Goal: Contribute content

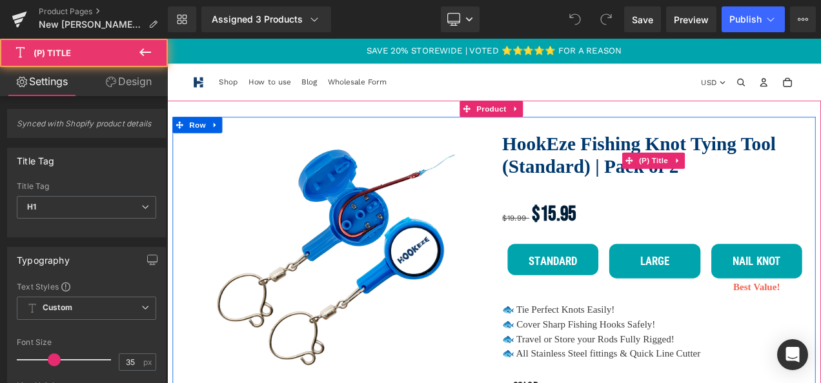
click at [663, 161] on link "HookEze Fishing Knot Tying Tool (Standard) | Pack of 2" at bounding box center [749, 179] width 365 height 54
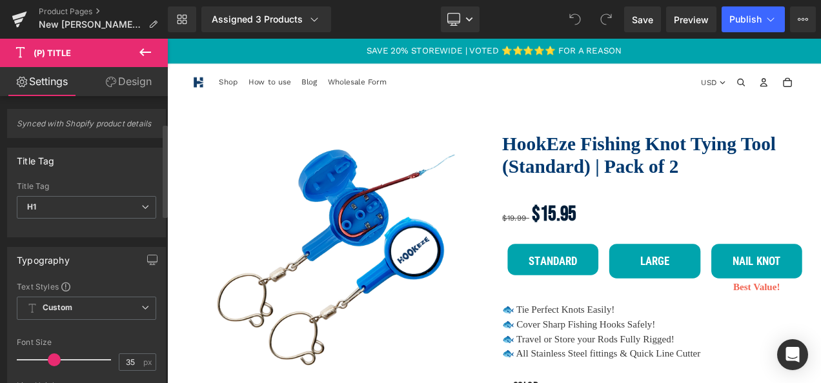
scroll to position [85, 0]
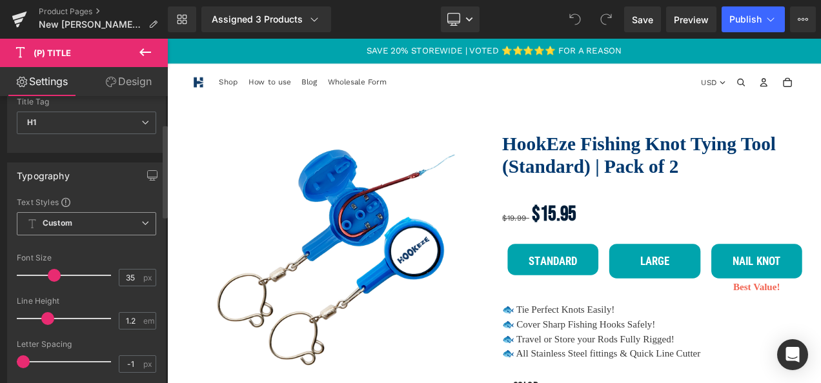
click at [103, 222] on span "Custom Setup Global Style" at bounding box center [86, 223] width 139 height 23
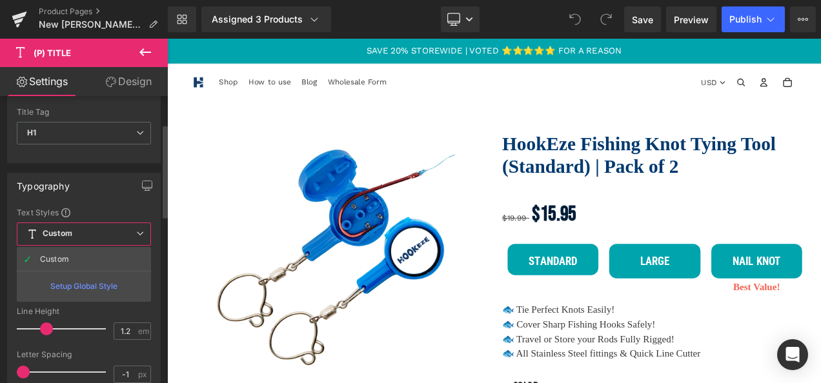
click at [103, 223] on span "Custom Setup Global Style" at bounding box center [84, 234] width 134 height 23
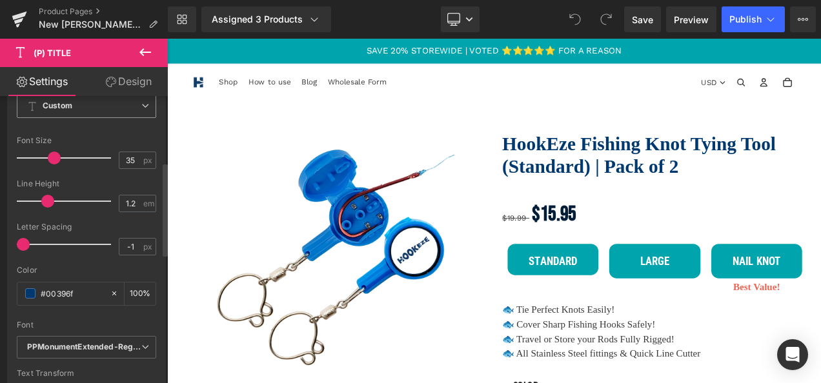
scroll to position [286, 0]
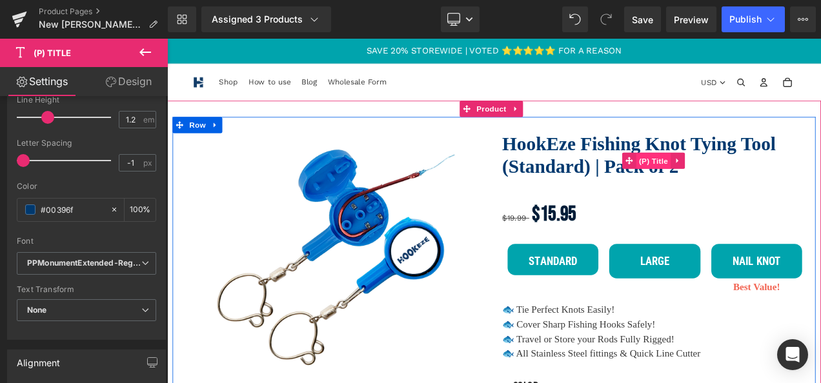
click at [749, 188] on span "(P) Title" at bounding box center [748, 185] width 41 height 19
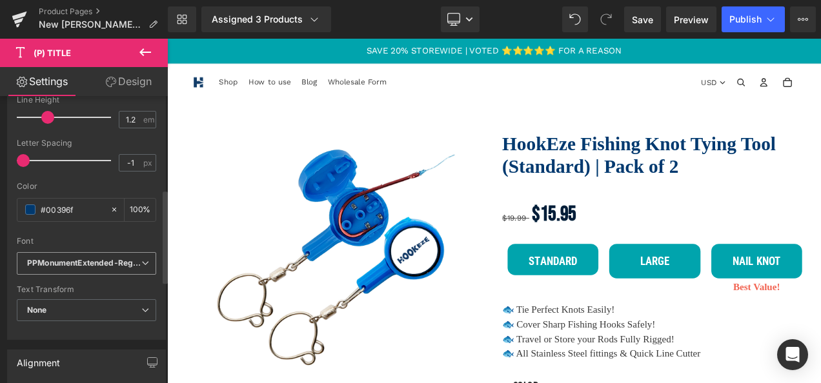
click at [92, 261] on icon "PPMonumentExtended-Regular" at bounding box center [84, 263] width 114 height 11
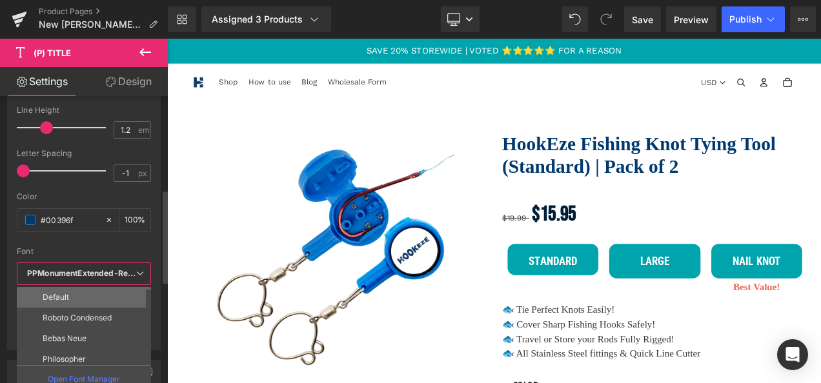
click at [85, 287] on li "Default" at bounding box center [87, 297] width 140 height 21
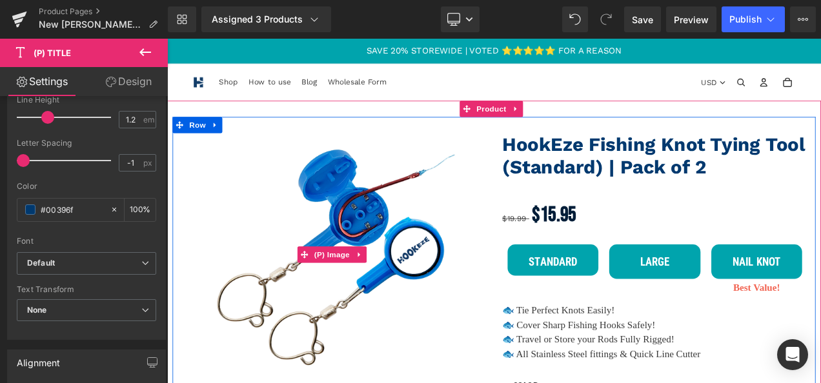
scroll to position [98, 0]
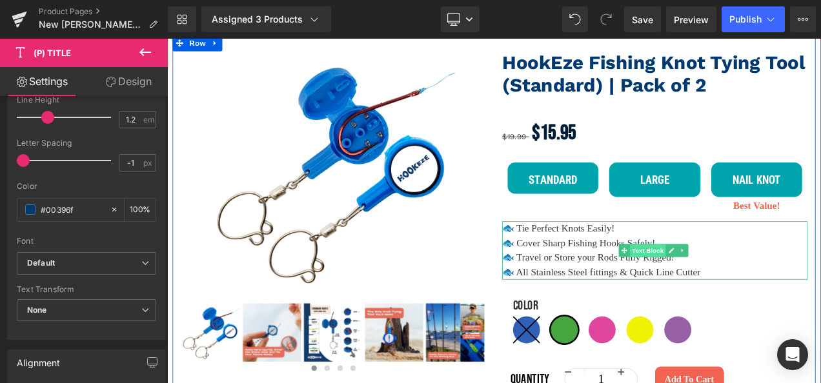
click at [740, 292] on span "Text Block" at bounding box center [741, 291] width 43 height 15
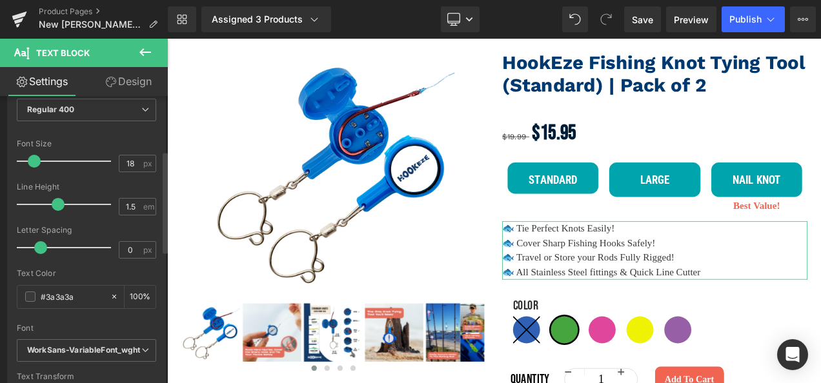
scroll to position [153, 0]
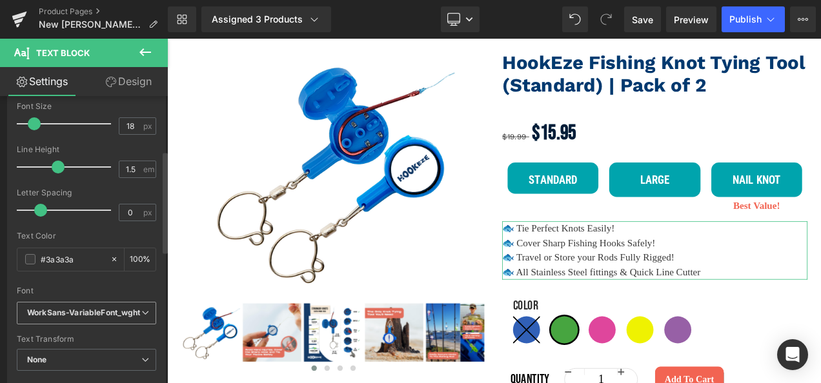
click at [116, 308] on icon "WorkSans-VariableFont_wght" at bounding box center [84, 313] width 114 height 11
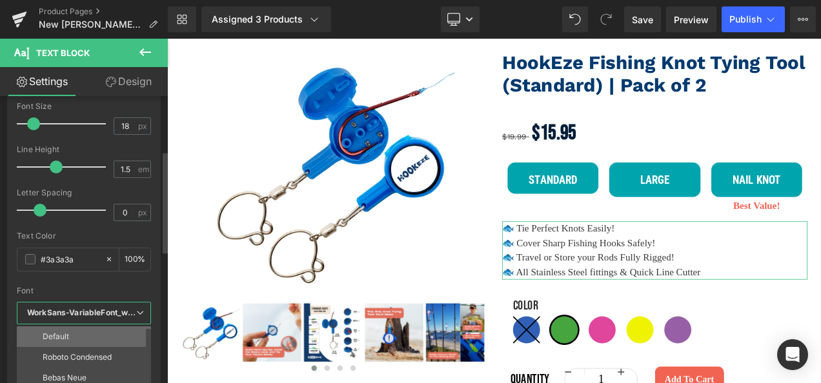
click at [84, 334] on li "Default" at bounding box center [87, 337] width 140 height 21
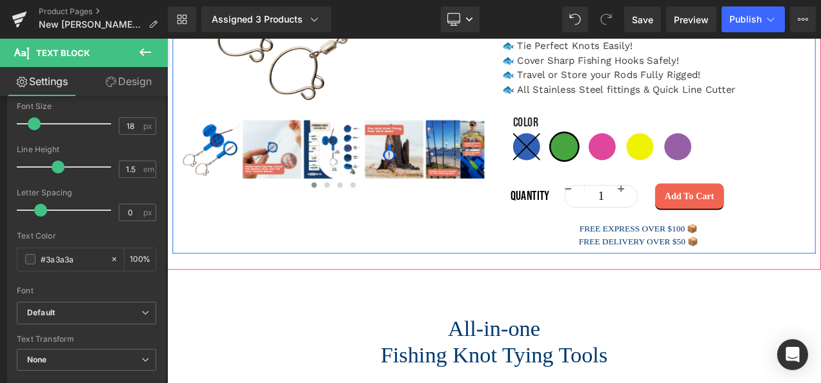
scroll to position [318, 0]
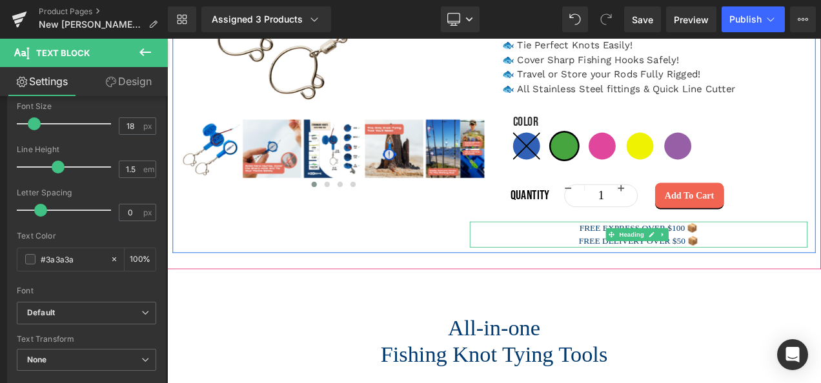
click at [662, 276] on h3 "FREE DELIVERY OVER $50 📦" at bounding box center [730, 280] width 403 height 15
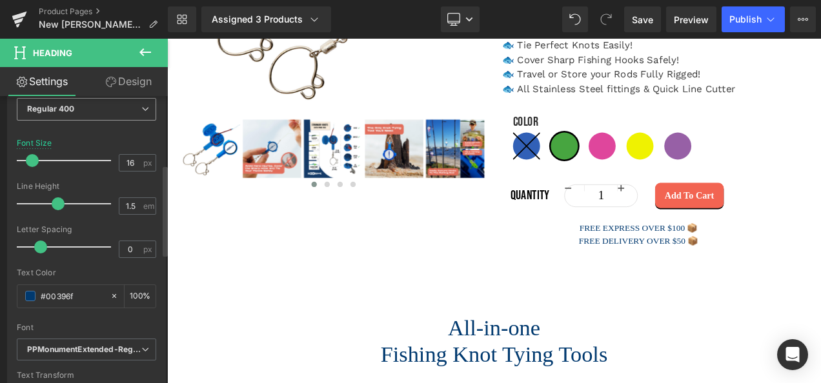
scroll to position [216, 0]
click at [91, 339] on span "PPMonumentExtended-Regular" at bounding box center [86, 349] width 139 height 23
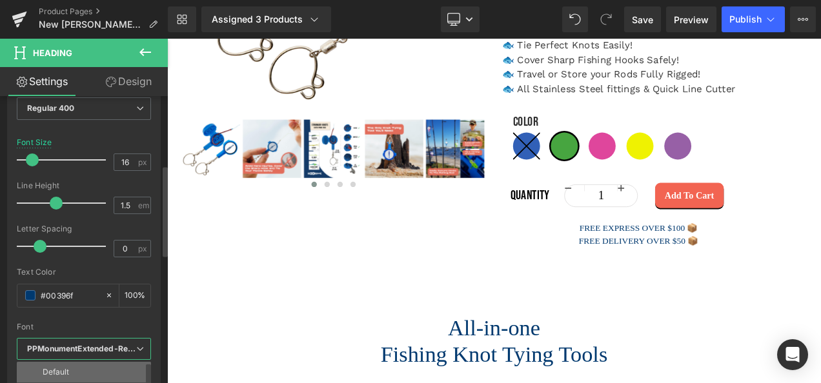
click at [63, 365] on li "Default" at bounding box center [87, 372] width 140 height 21
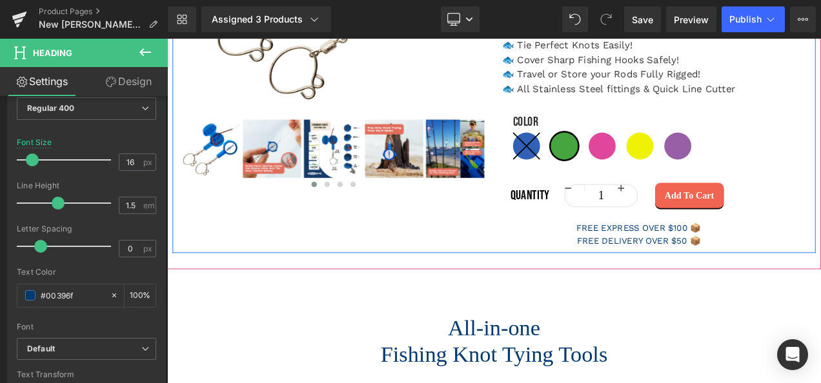
scroll to position [450, 0]
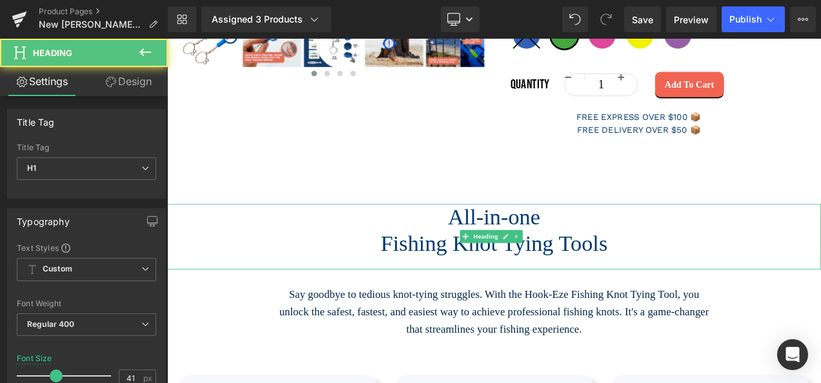
click at [593, 256] on h1 "All-in-one" at bounding box center [557, 253] width 781 height 32
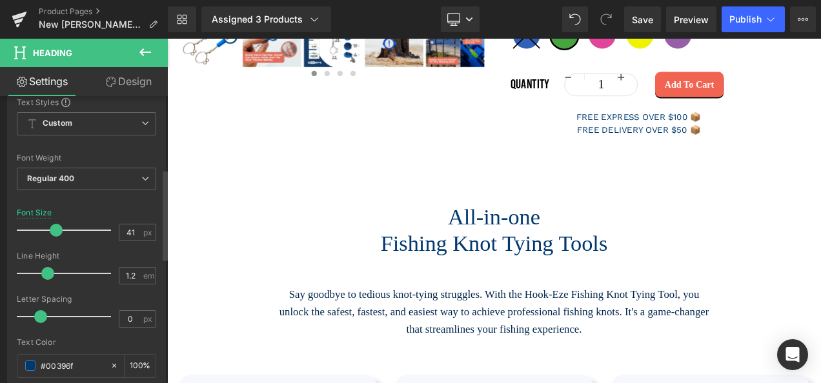
scroll to position [274, 0]
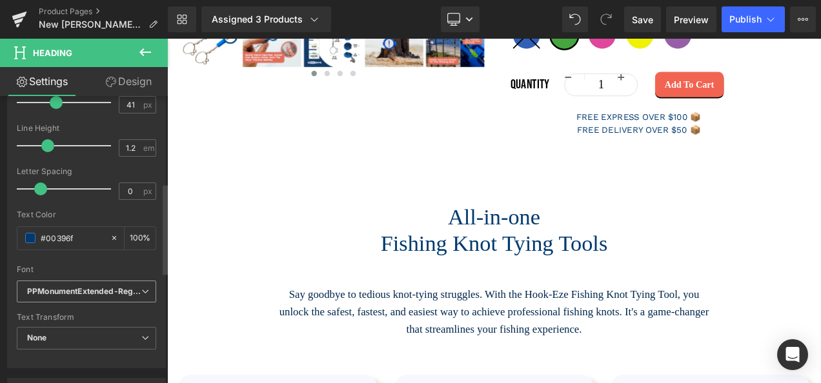
click at [130, 299] on span "PPMonumentExtended-Regular" at bounding box center [86, 292] width 139 height 23
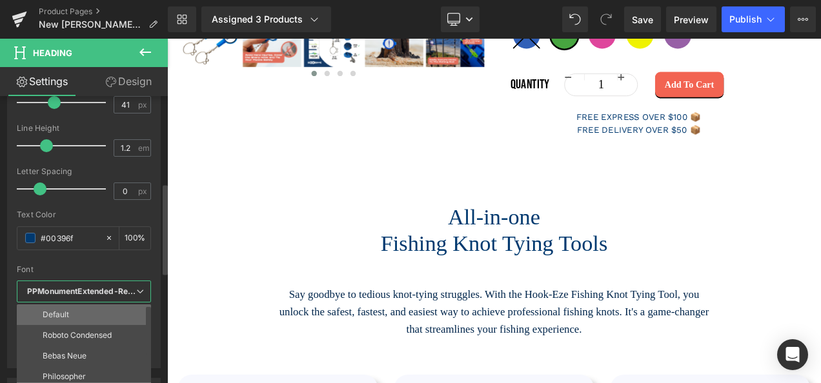
click at [66, 314] on p "Default" at bounding box center [56, 315] width 26 height 9
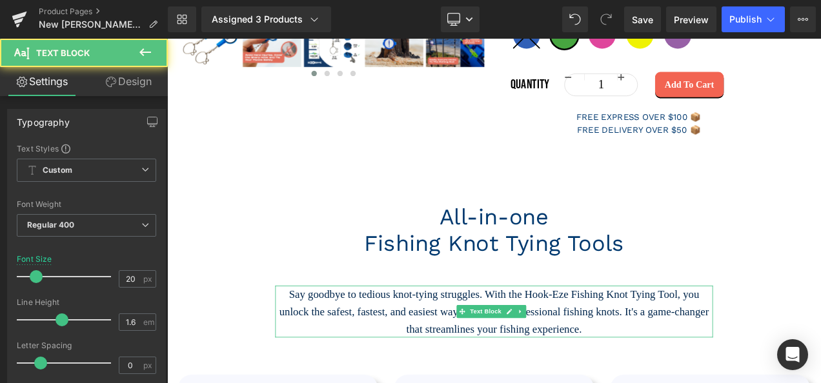
click at [403, 351] on p "Say goodbye to tedious knot-tying struggles. With the Hook-Eze Fishing Knot Tyi…" at bounding box center [557, 365] width 523 height 62
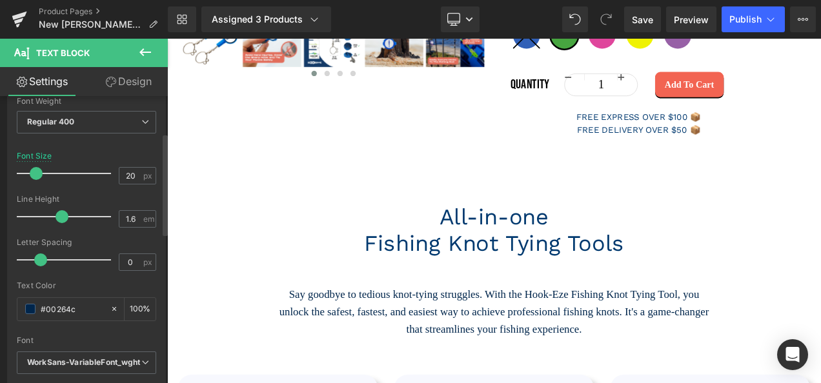
scroll to position [150, 0]
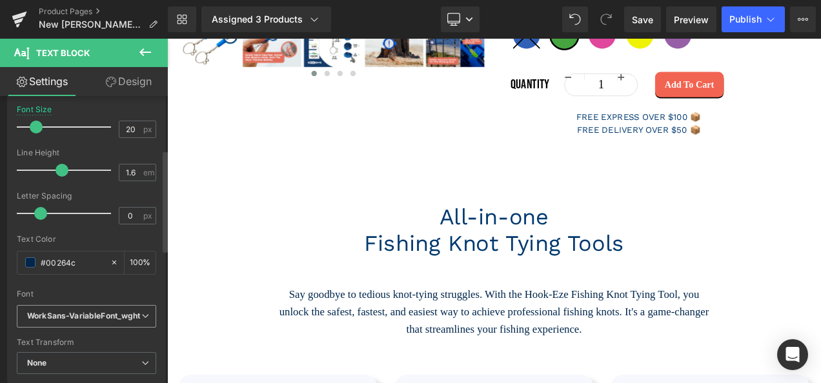
click at [123, 320] on icon "WorkSans-VariableFont_wght" at bounding box center [84, 316] width 114 height 11
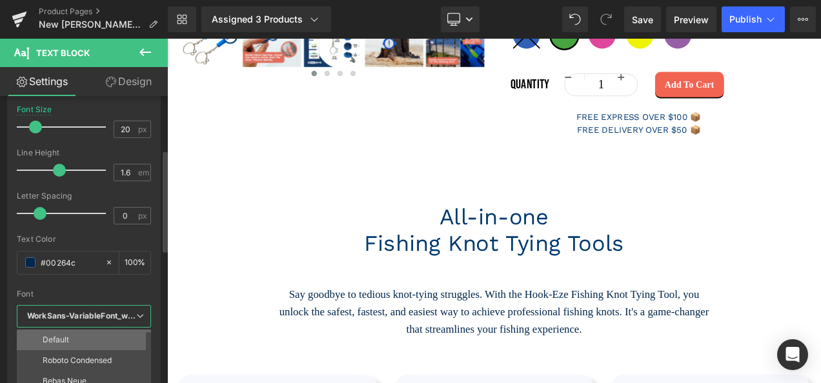
click at [83, 331] on li "Default" at bounding box center [87, 340] width 140 height 21
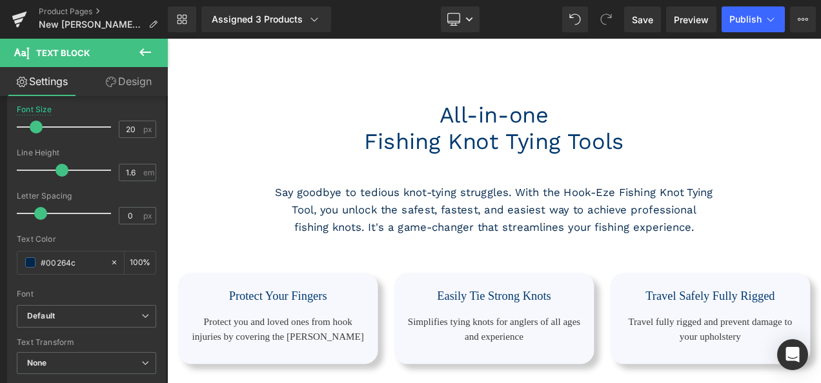
scroll to position [629, 0]
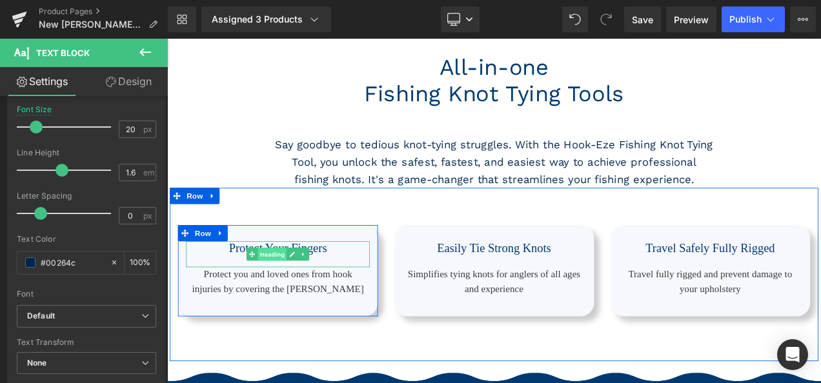
click at [294, 304] on span "Heading" at bounding box center [293, 296] width 35 height 15
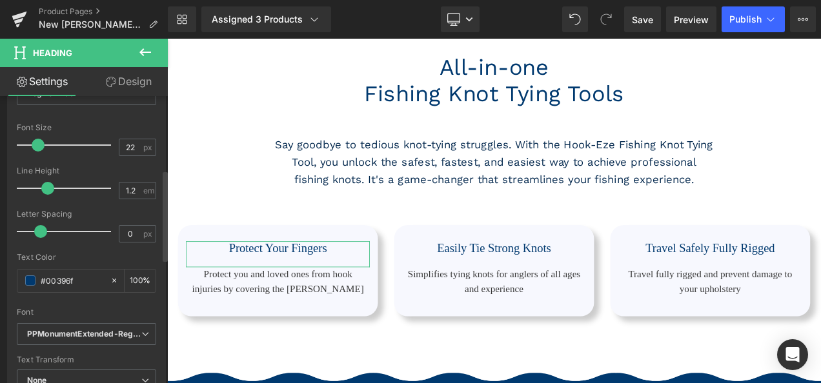
scroll to position [232, 0]
click at [112, 324] on span "PPMonumentExtended-Regular" at bounding box center [86, 333] width 139 height 23
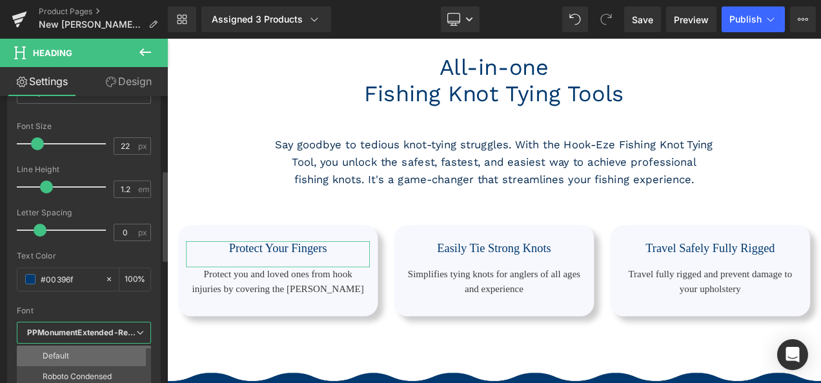
click at [79, 352] on li "Default" at bounding box center [87, 356] width 140 height 21
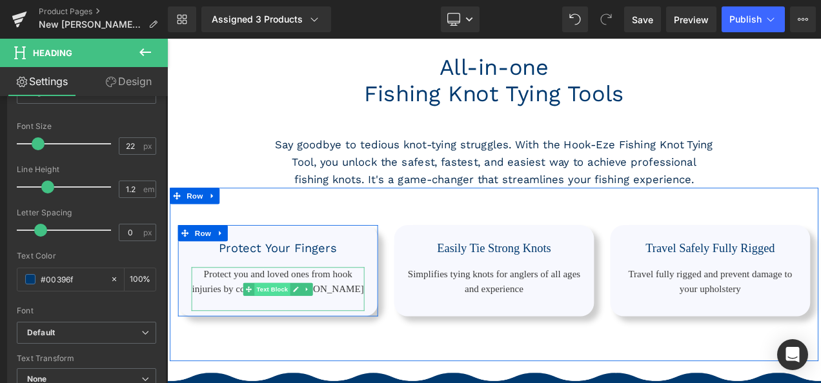
click at [309, 346] on span "Text Block" at bounding box center [292, 338] width 43 height 15
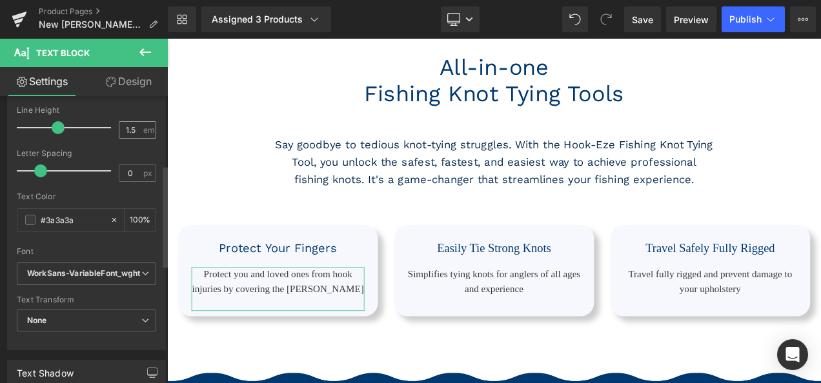
scroll to position [193, 0]
click at [130, 280] on span "WorkSans-VariableFont_wght" at bounding box center [86, 273] width 139 height 23
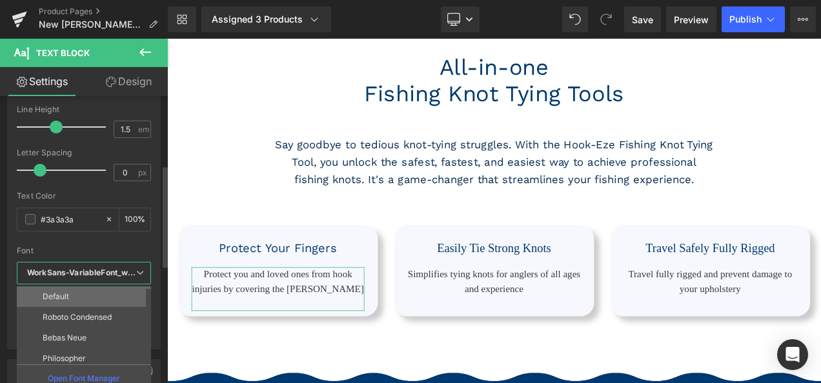
click at [95, 301] on li "Default" at bounding box center [87, 297] width 140 height 21
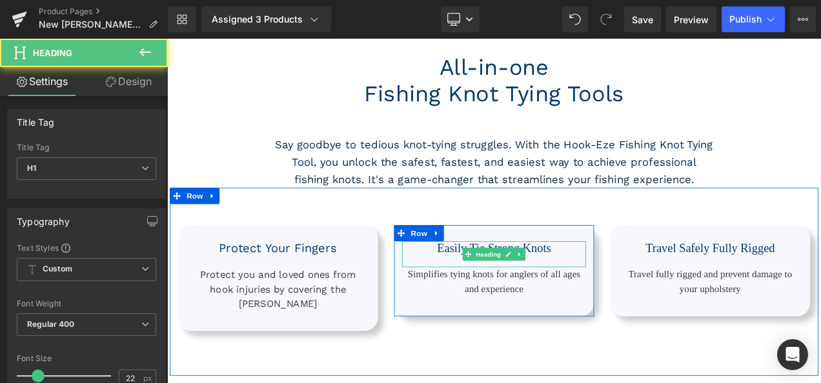
click at [527, 298] on h1 "Easily Tie Strong Knots" at bounding box center [557, 289] width 219 height 17
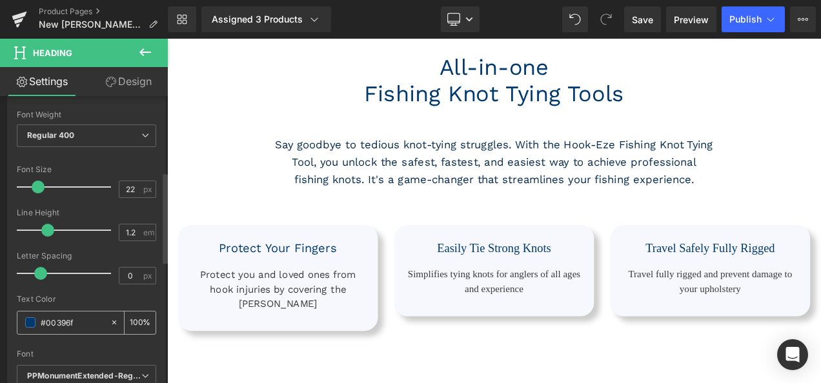
scroll to position [239, 0]
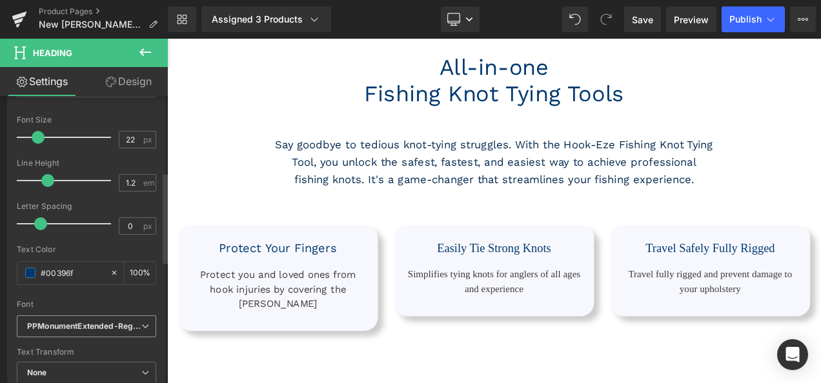
click at [115, 323] on icon "PPMonumentExtended-Regular" at bounding box center [84, 326] width 114 height 11
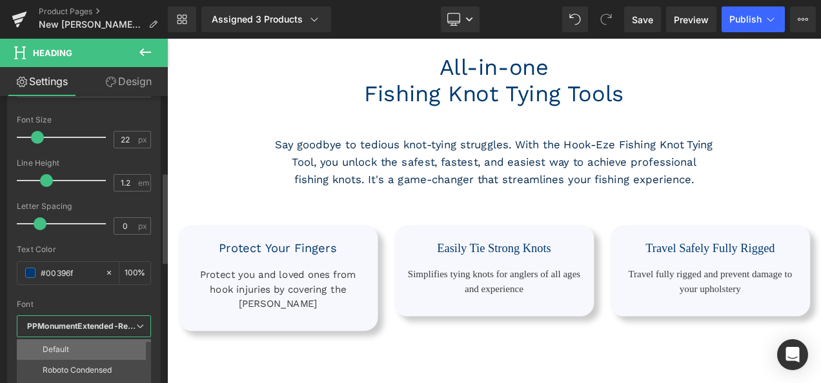
click at [70, 353] on li "Default" at bounding box center [87, 350] width 140 height 21
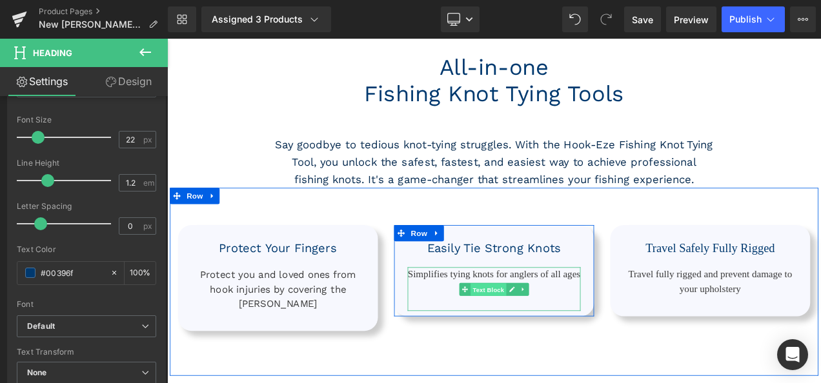
click at [564, 347] on span "Text Block" at bounding box center [550, 338] width 43 height 15
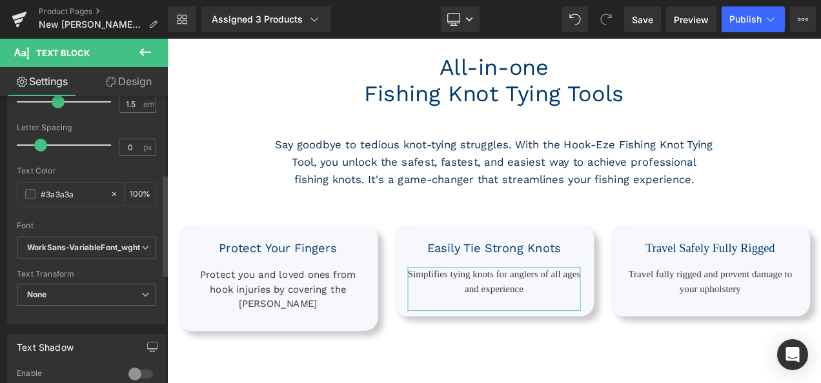
scroll to position [249, 0]
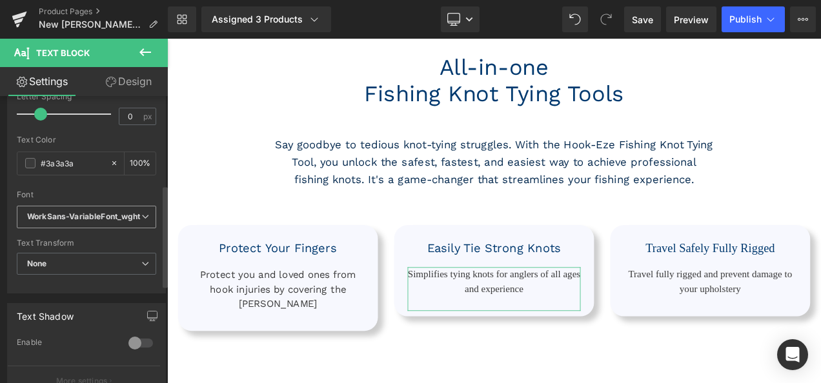
click at [121, 217] on icon "WorkSans-VariableFont_wght" at bounding box center [84, 217] width 114 height 11
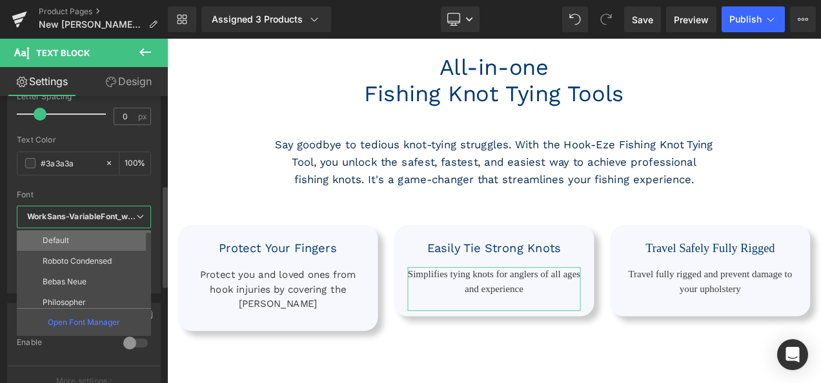
click at [95, 245] on li "Default" at bounding box center [87, 240] width 140 height 21
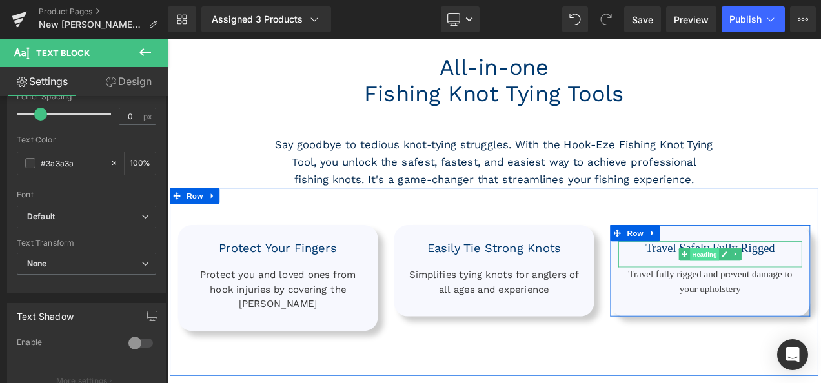
click at [792, 305] on span "Heading" at bounding box center [809, 296] width 35 height 15
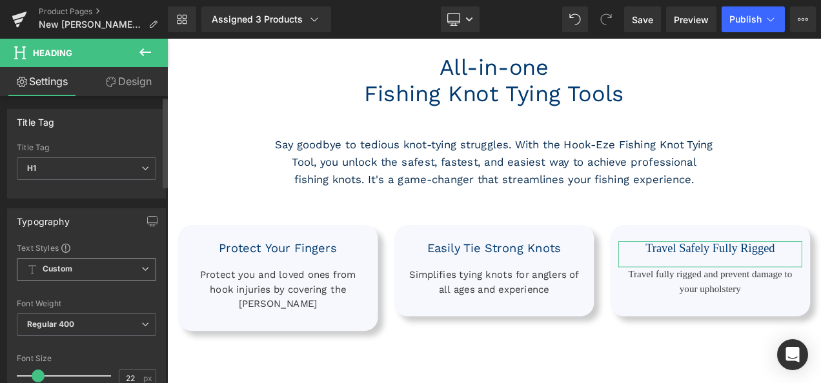
scroll to position [202, 0]
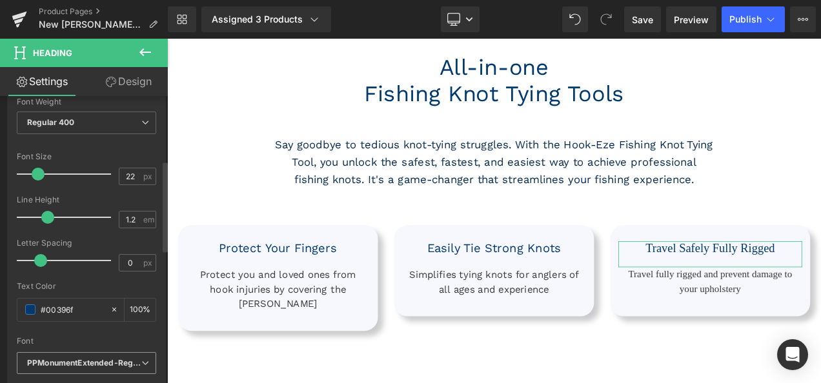
click at [100, 360] on icon "PPMonumentExtended-Regular" at bounding box center [84, 363] width 114 height 11
click at [81, 377] on li "Default" at bounding box center [87, 386] width 140 height 21
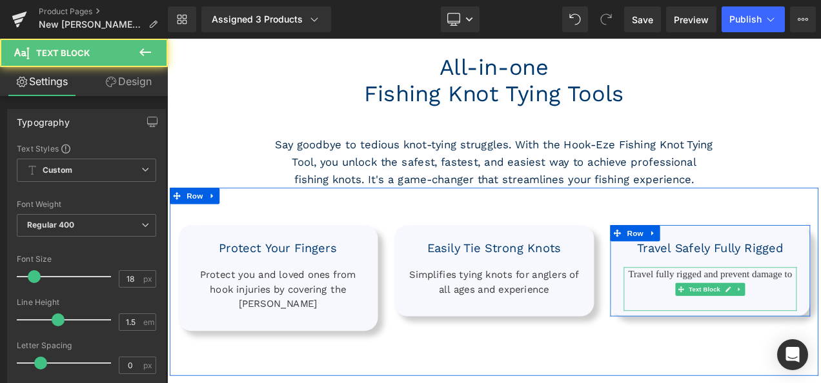
click at [795, 334] on p "Travel fully rigged and prevent damage to your upholstery" at bounding box center [816, 329] width 207 height 35
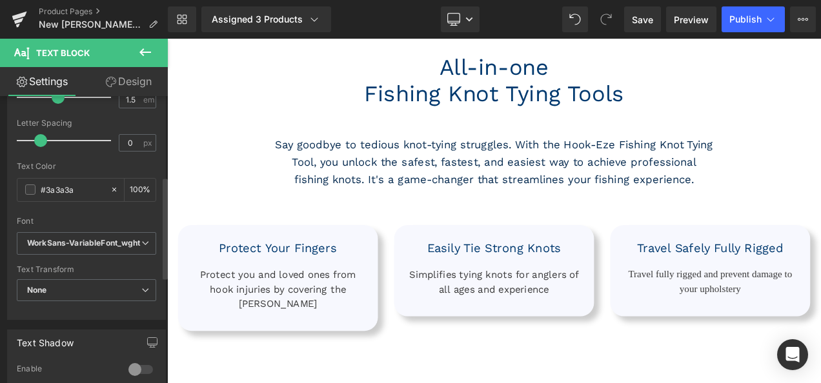
scroll to position [225, 0]
click at [123, 236] on icon "WorkSans-VariableFont_wght" at bounding box center [84, 241] width 114 height 11
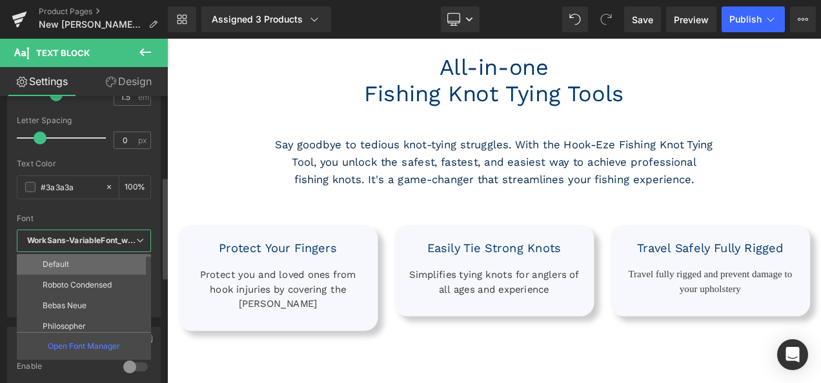
click at [94, 265] on li "Default" at bounding box center [87, 264] width 140 height 21
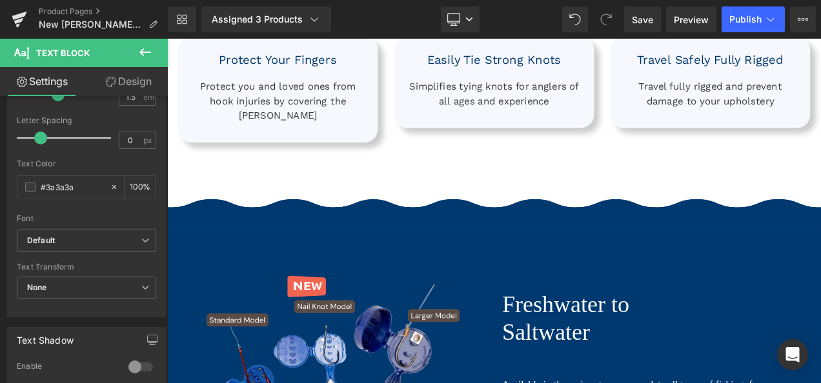
scroll to position [948, 0]
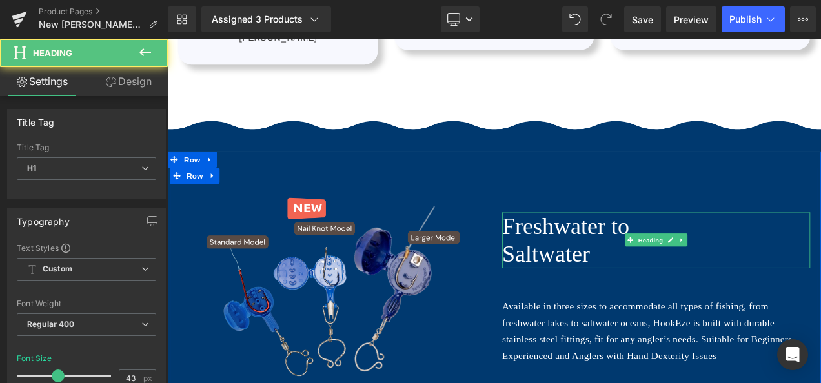
click at [635, 271] on h1 "Freshwater to" at bounding box center [751, 264] width 368 height 34
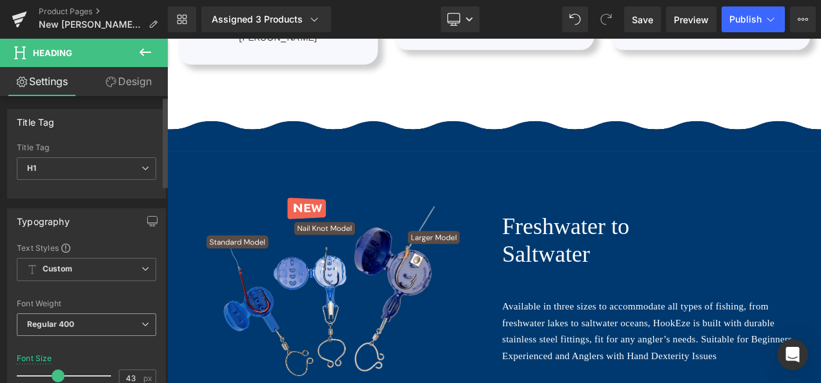
scroll to position [212, 0]
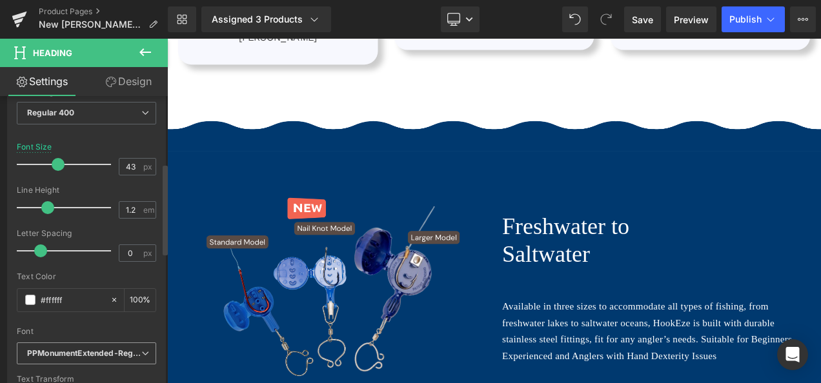
click at [80, 354] on icon "PPMonumentExtended-Regular" at bounding box center [84, 354] width 114 height 11
click at [63, 376] on p "Default" at bounding box center [56, 376] width 26 height 9
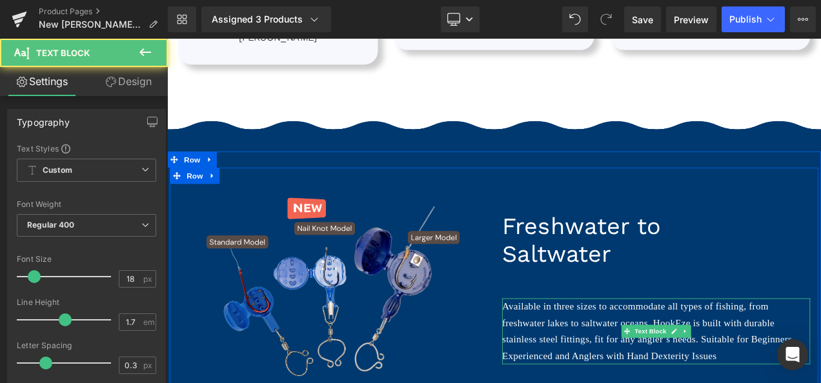
click at [638, 383] on p "Available in three sizes to accommodate all types of fishing, from freshwater l…" at bounding box center [751, 388] width 368 height 79
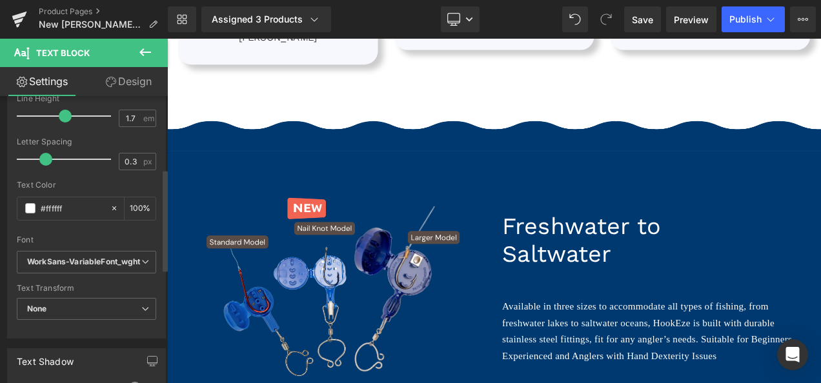
scroll to position [261, 0]
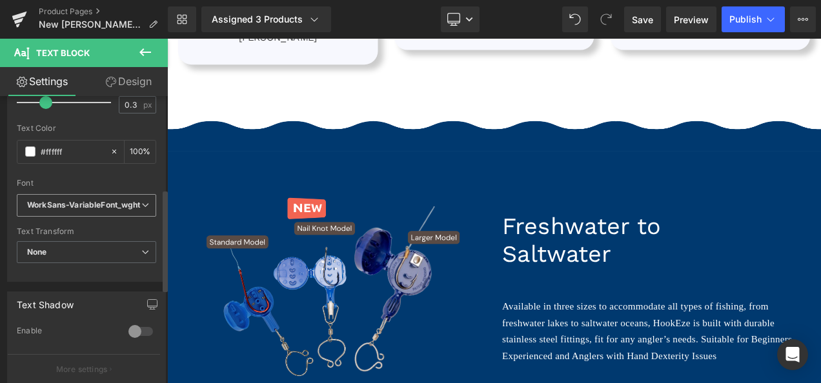
click at [103, 205] on icon "WorkSans-VariableFont_wght" at bounding box center [84, 205] width 114 height 11
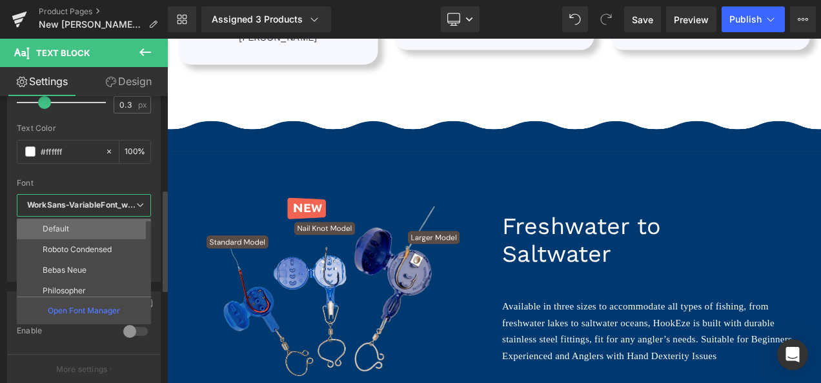
click at [92, 236] on li "Default" at bounding box center [87, 229] width 140 height 21
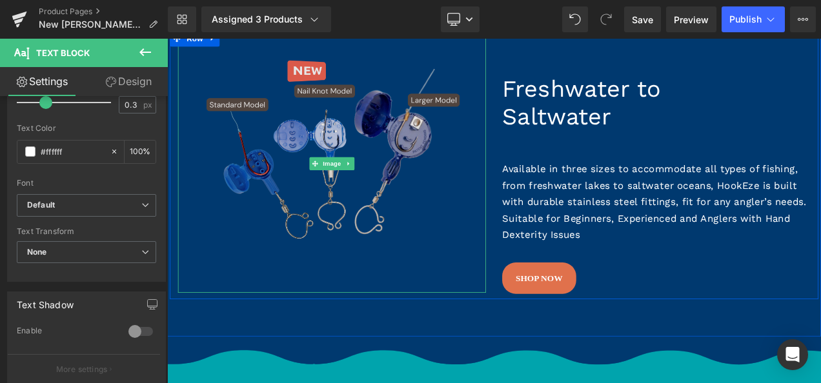
scroll to position [1244, 0]
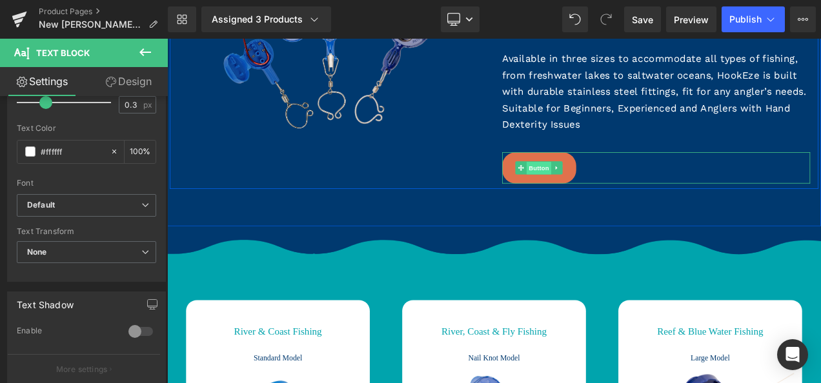
click at [610, 190] on span "Button" at bounding box center [612, 193] width 30 height 15
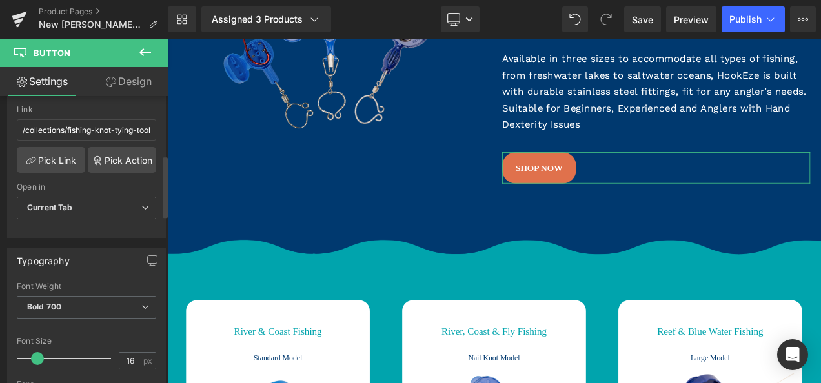
scroll to position [365, 0]
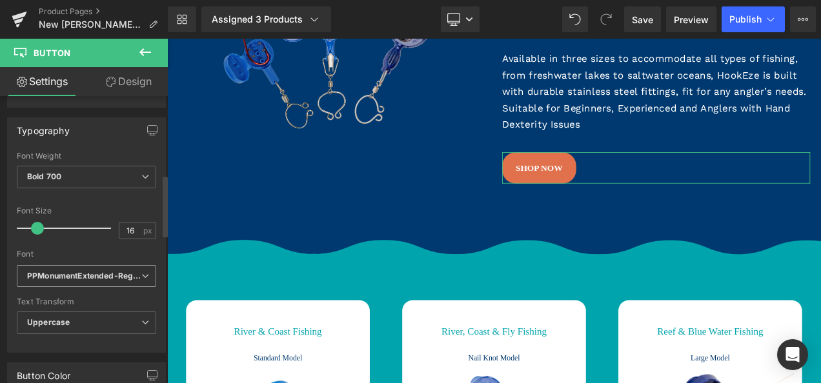
click at [125, 265] on span "PPMonumentExtended-Regular" at bounding box center [86, 276] width 139 height 23
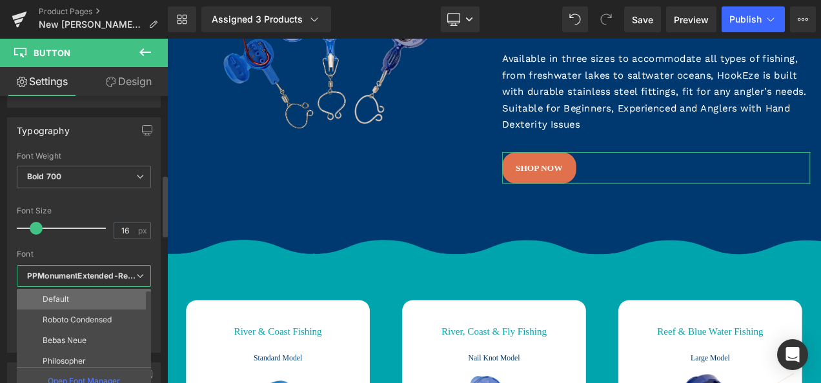
click at [80, 297] on li "Default" at bounding box center [87, 299] width 140 height 21
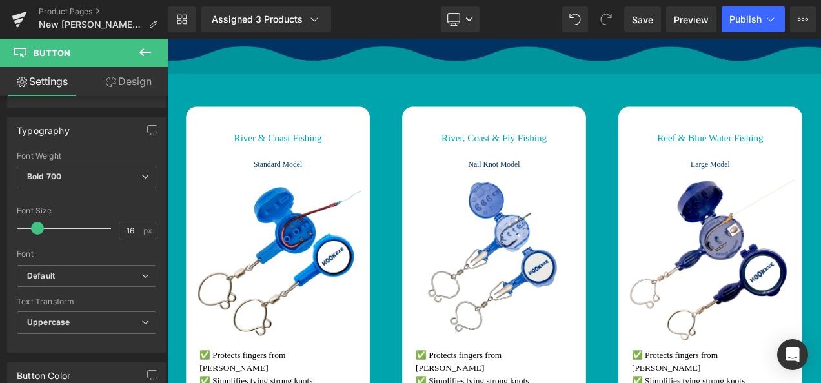
scroll to position [1476, 0]
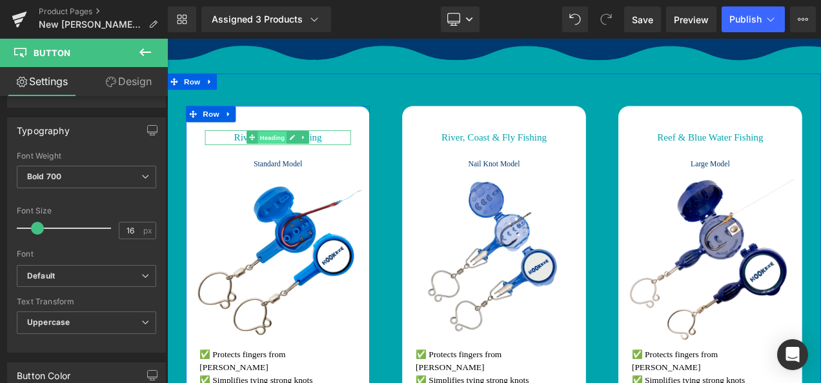
click at [281, 161] on span "Heading" at bounding box center [293, 157] width 35 height 15
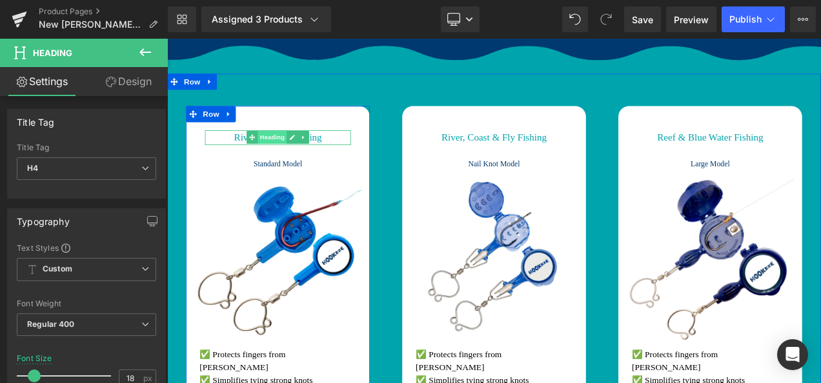
click at [277, 162] on span "Heading" at bounding box center [293, 156] width 35 height 15
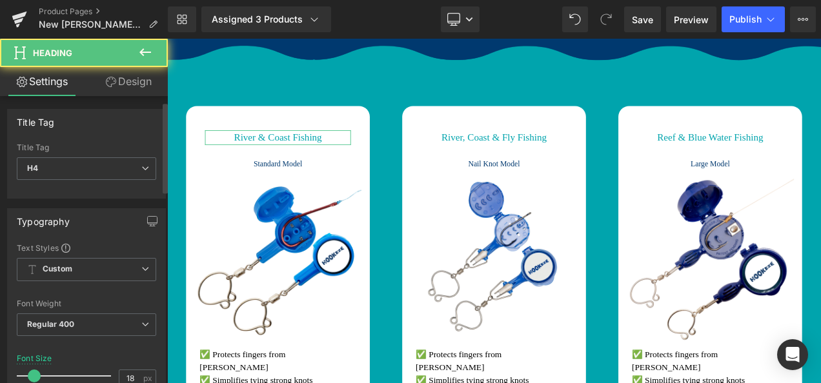
scroll to position [279, 0]
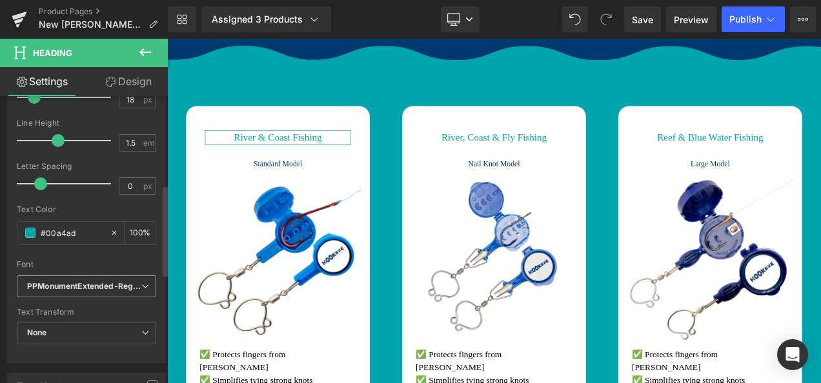
click at [89, 276] on span "PPMonumentExtended-Regular" at bounding box center [86, 287] width 139 height 23
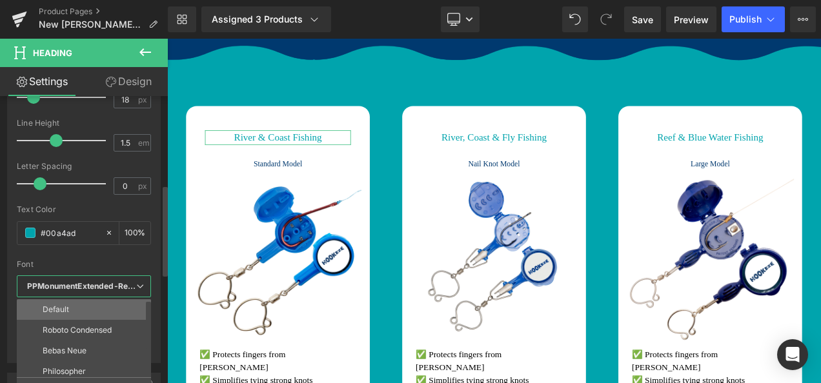
click at [85, 304] on li "Default" at bounding box center [87, 310] width 140 height 21
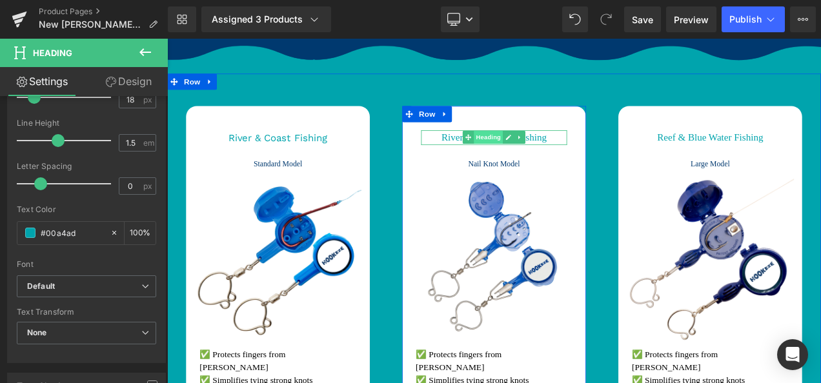
click at [545, 156] on span "Heading" at bounding box center [551, 156] width 35 height 15
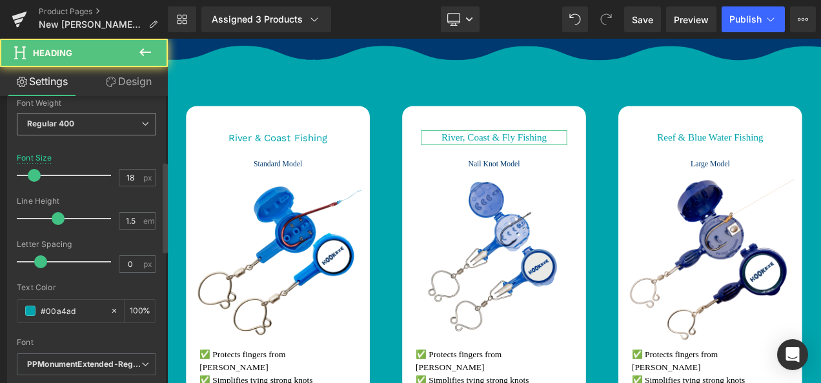
scroll to position [205, 0]
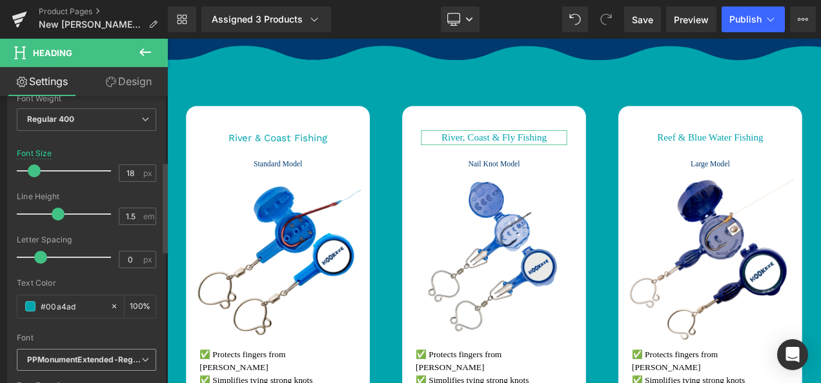
click at [103, 358] on icon "PPMonumentExtended-Regular" at bounding box center [84, 360] width 114 height 11
click at [92, 373] on li "Default" at bounding box center [87, 383] width 140 height 21
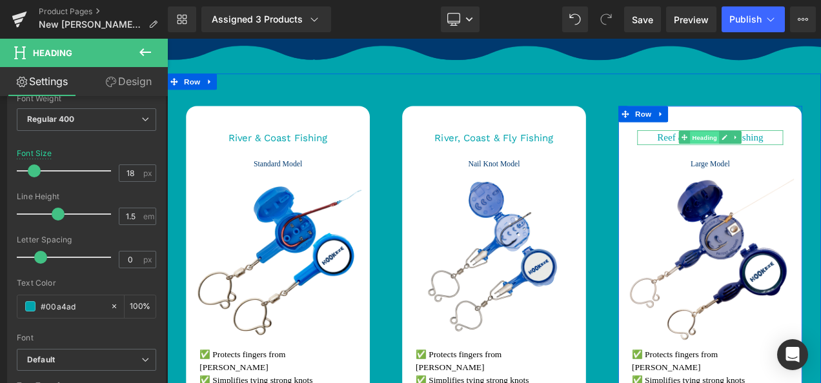
click at [815, 157] on span "Heading" at bounding box center [809, 157] width 35 height 15
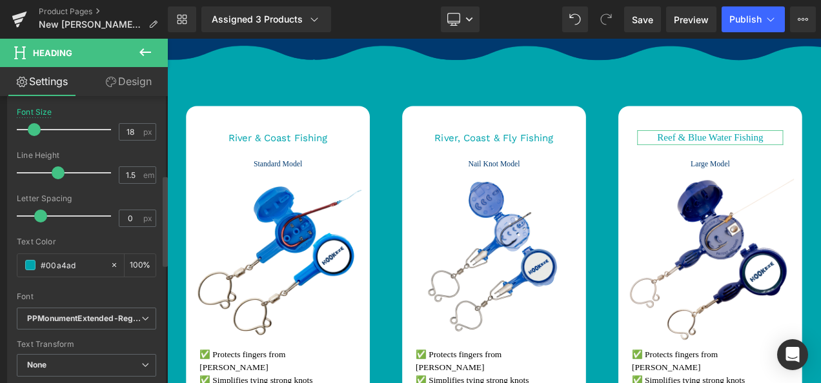
scroll to position [247, 0]
click at [97, 309] on span "PPMonumentExtended-Regular" at bounding box center [86, 318] width 139 height 23
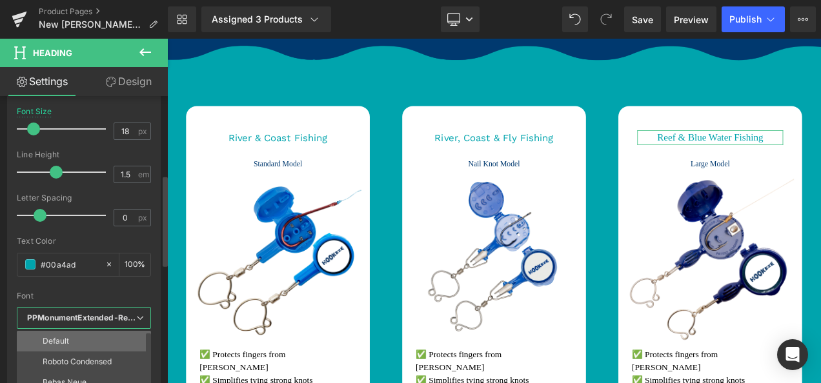
click at [97, 336] on li "Default" at bounding box center [87, 341] width 140 height 21
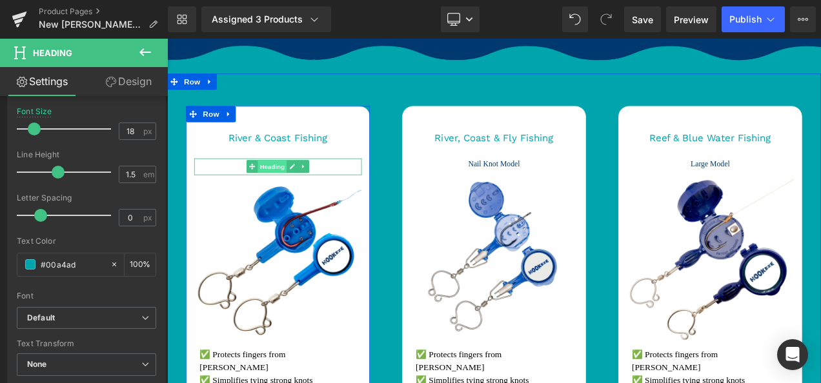
click at [301, 187] on span "Heading" at bounding box center [293, 191] width 35 height 15
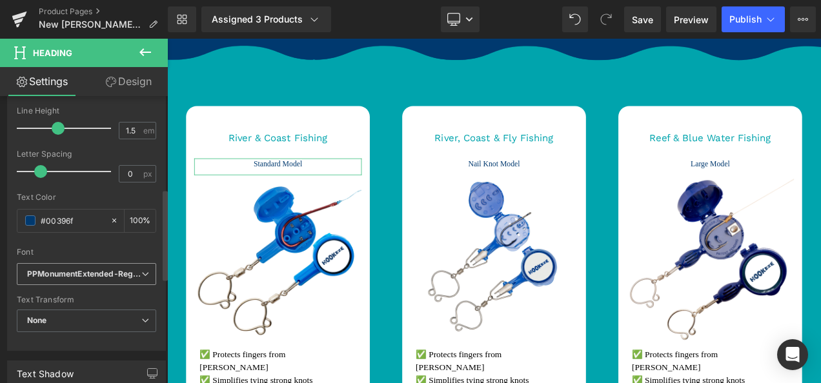
scroll to position [292, 0]
click at [107, 272] on icon "PPMonumentExtended-Regular" at bounding box center [84, 274] width 114 height 11
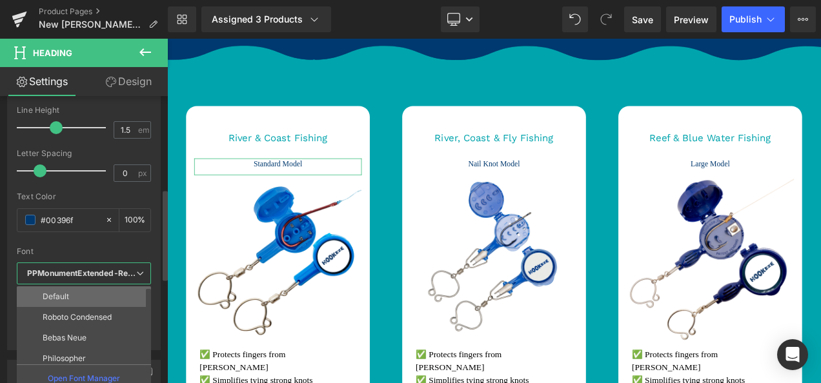
click at [80, 288] on li "Default" at bounding box center [87, 297] width 140 height 21
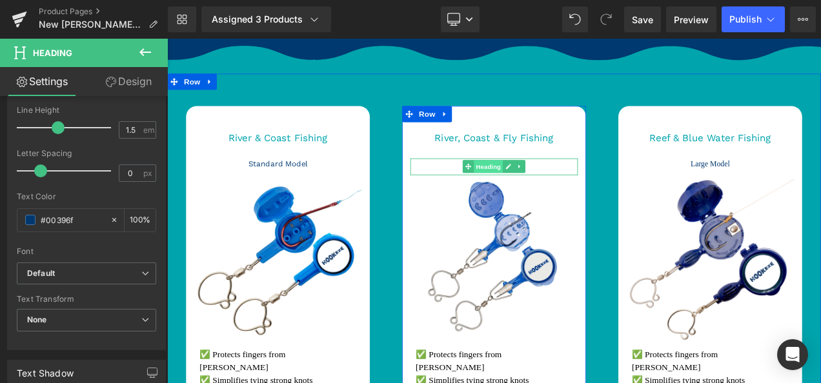
click at [557, 192] on span "Heading" at bounding box center [551, 191] width 35 height 15
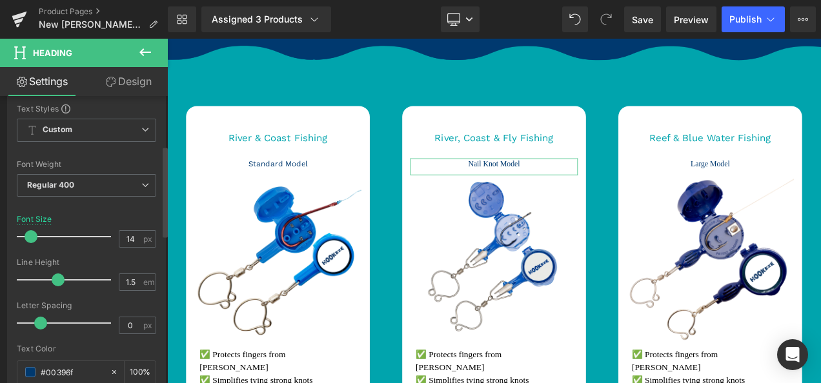
scroll to position [323, 0]
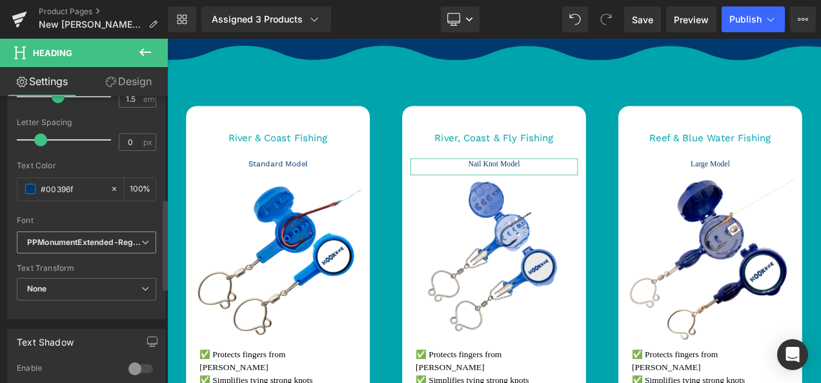
click at [125, 238] on icon "PPMonumentExtended-Regular" at bounding box center [84, 243] width 114 height 11
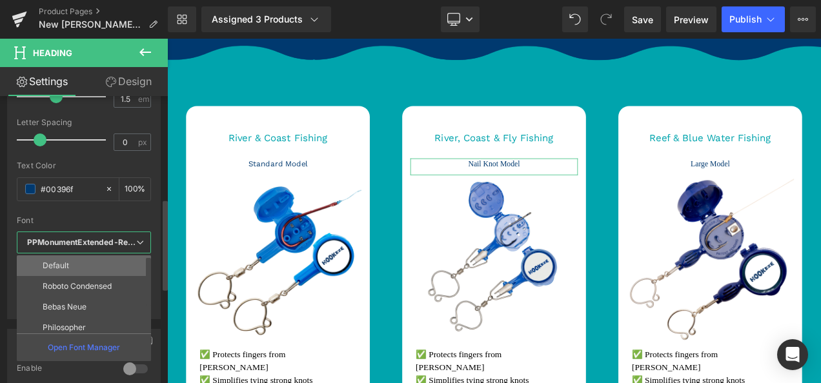
click at [92, 261] on li "Default" at bounding box center [87, 266] width 140 height 21
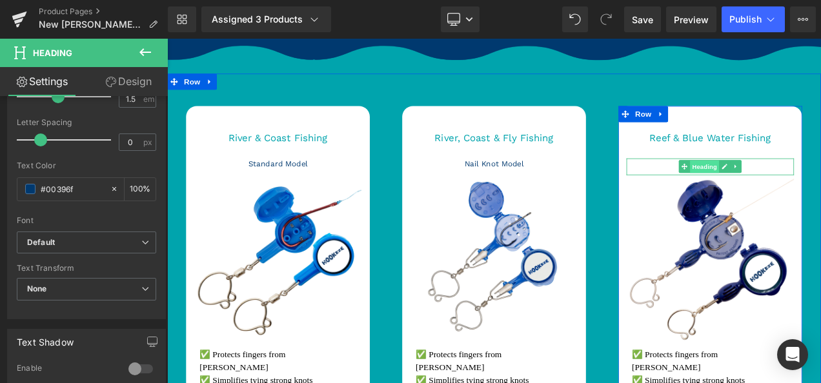
click at [814, 192] on span "Heading" at bounding box center [809, 192] width 35 height 15
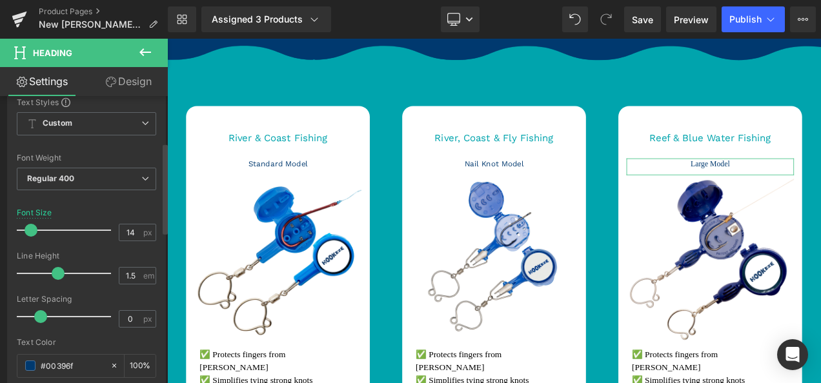
scroll to position [307, 0]
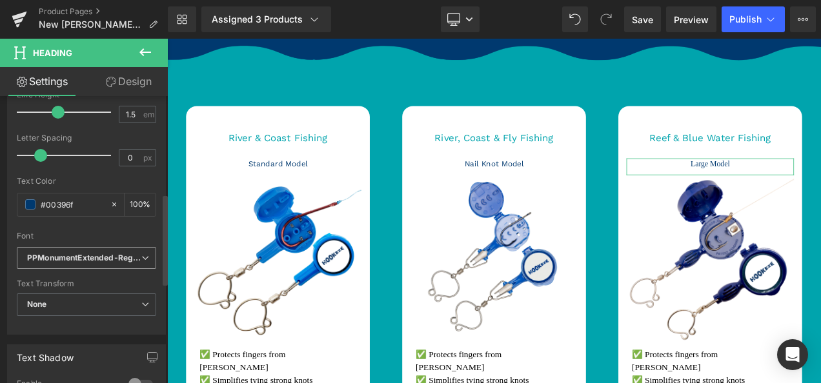
click at [124, 253] on icon "PPMonumentExtended-Regular" at bounding box center [84, 258] width 114 height 11
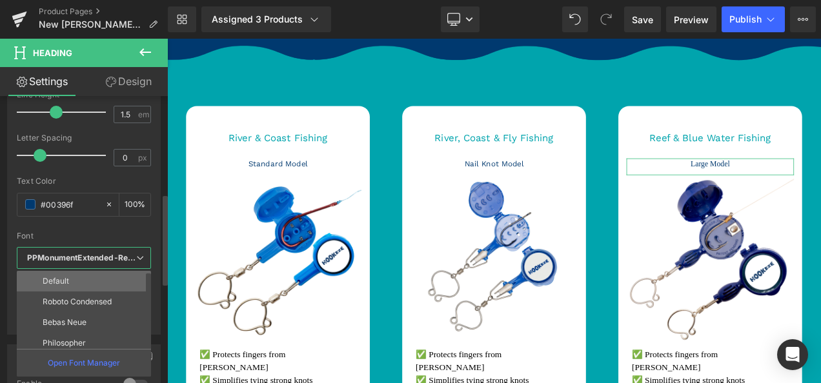
click at [108, 288] on li "Default" at bounding box center [87, 281] width 140 height 21
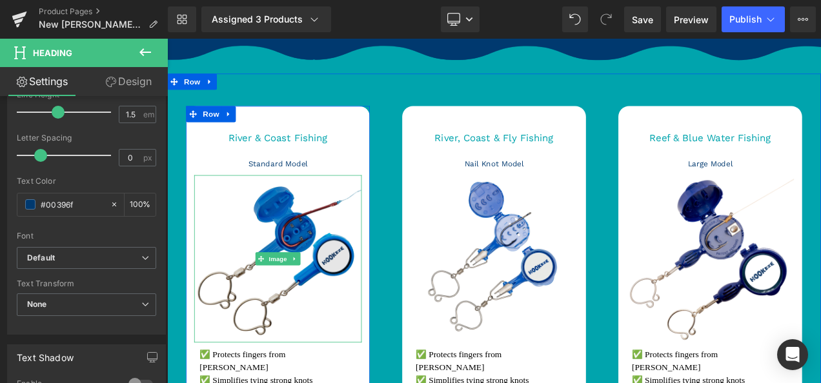
scroll to position [1587, 0]
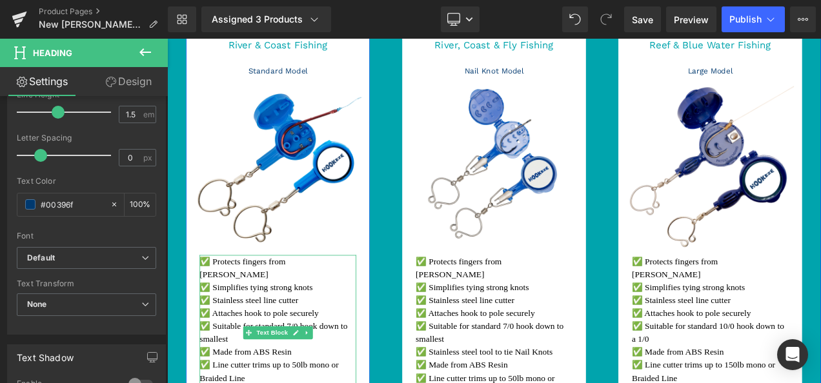
click at [318, 309] on p "✅ Protects fingers from [PERSON_NAME]" at bounding box center [299, 313] width 187 height 31
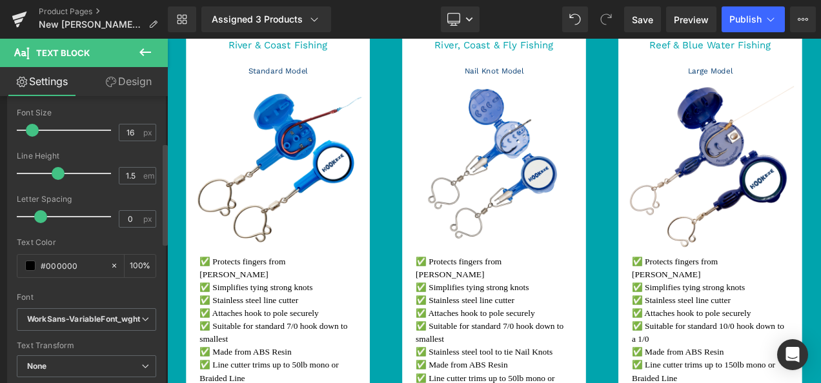
scroll to position [147, 0]
click at [97, 314] on icon "WorkSans-VariableFont_wght" at bounding box center [84, 319] width 114 height 11
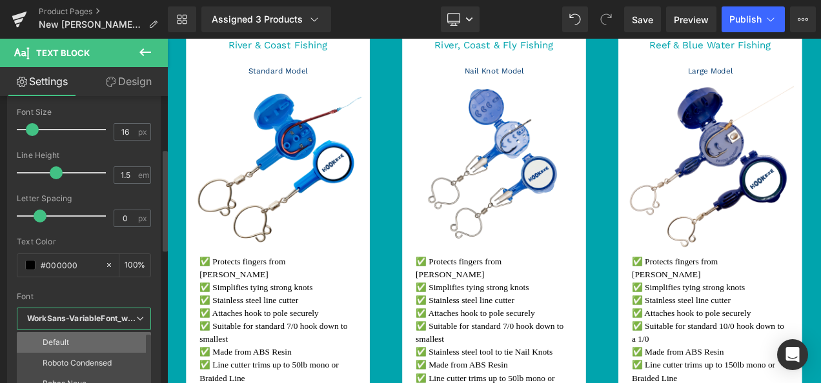
click at [92, 334] on li "Default" at bounding box center [87, 342] width 140 height 21
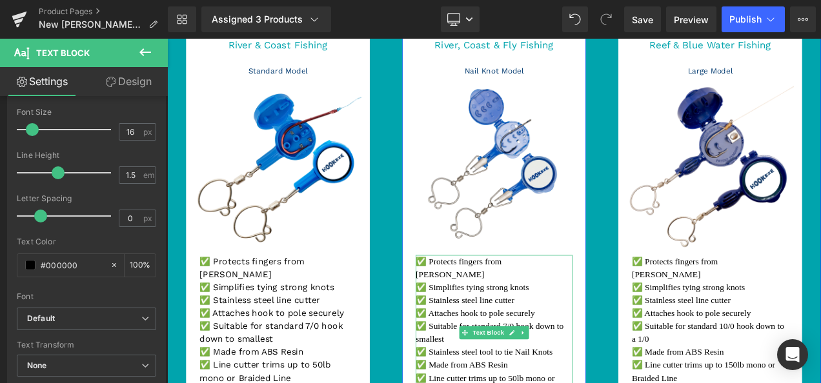
click at [536, 329] on p "✅ Simplifies tying strong knots" at bounding box center [557, 336] width 187 height 15
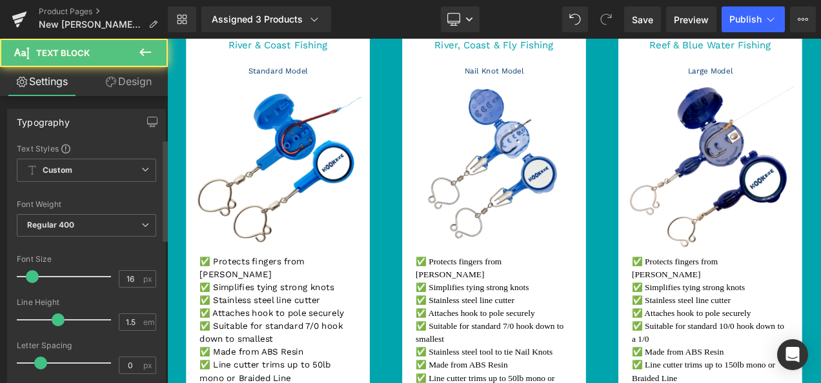
scroll to position [198, 0]
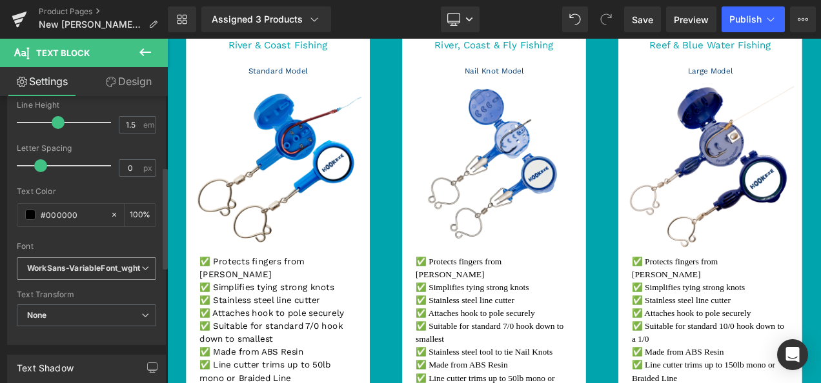
click at [106, 276] on span "WorkSans-VariableFont_wght" at bounding box center [86, 269] width 139 height 23
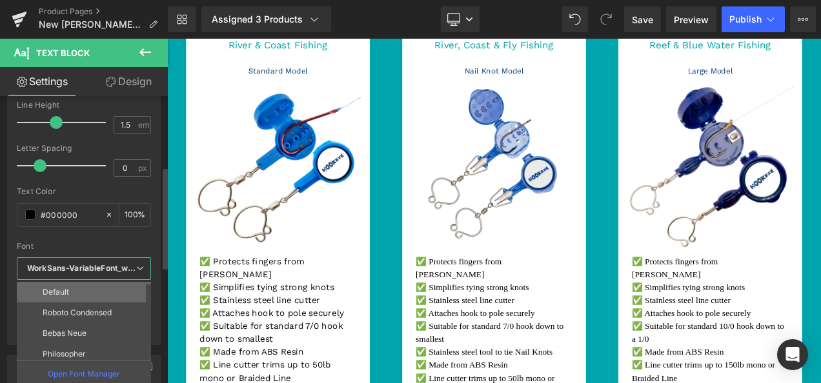
click at [96, 291] on li "Default" at bounding box center [87, 292] width 140 height 21
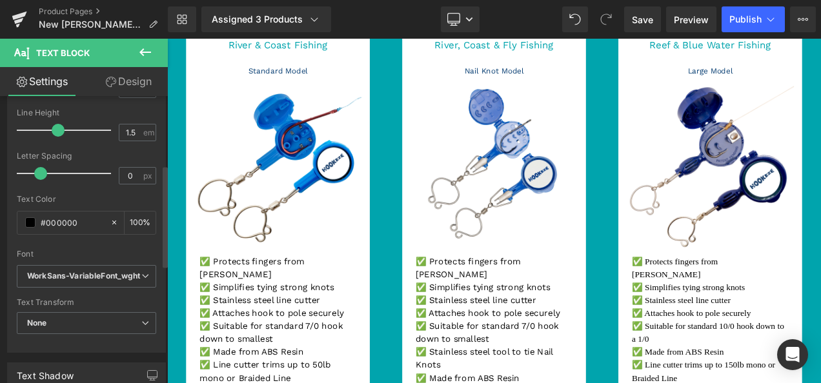
scroll to position [194, 0]
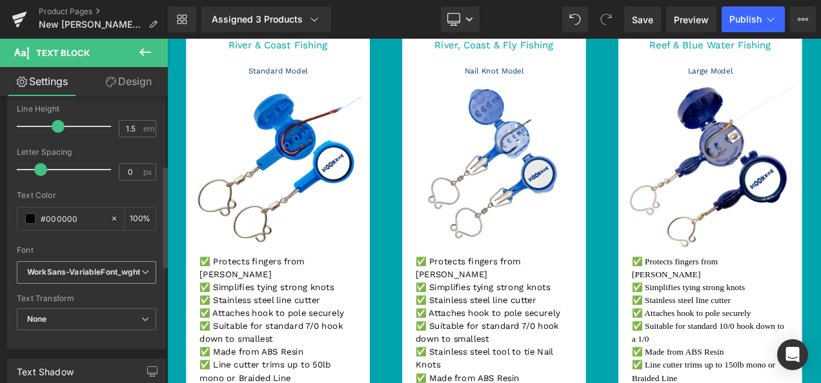
click at [106, 275] on icon "WorkSans-VariableFont_wght" at bounding box center [84, 272] width 114 height 11
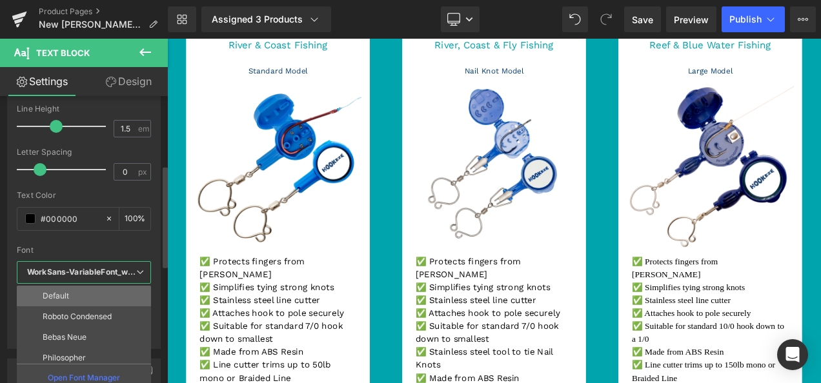
click at [96, 286] on li "Default" at bounding box center [87, 296] width 140 height 21
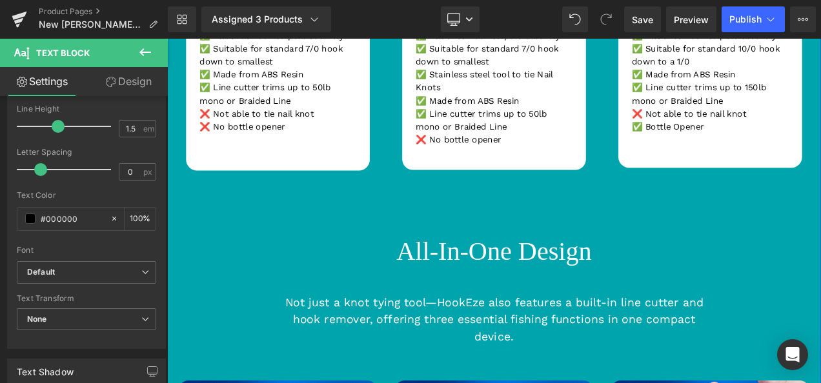
scroll to position [1980, 0]
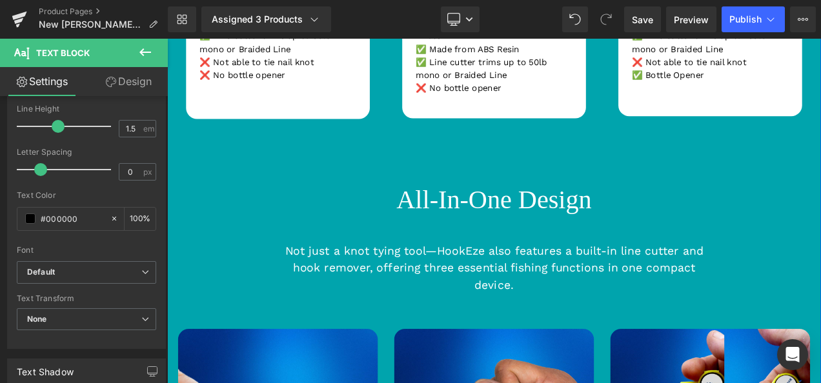
click at [529, 215] on h1 "All-In-One Design" at bounding box center [557, 231] width 781 height 37
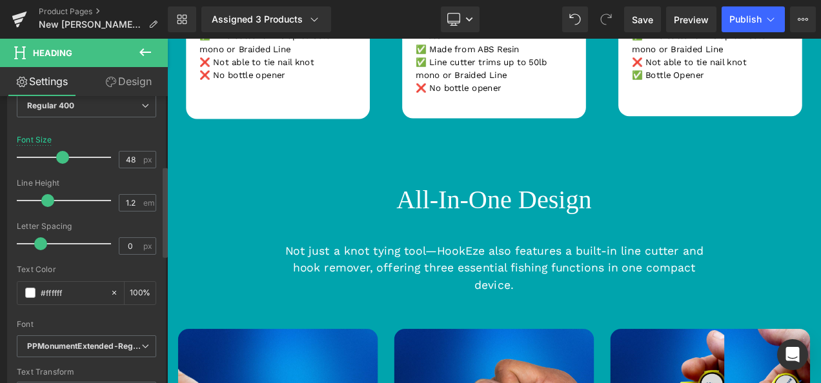
scroll to position [219, 0]
click at [74, 338] on span "PPMonumentExtended-Regular" at bounding box center [86, 346] width 139 height 23
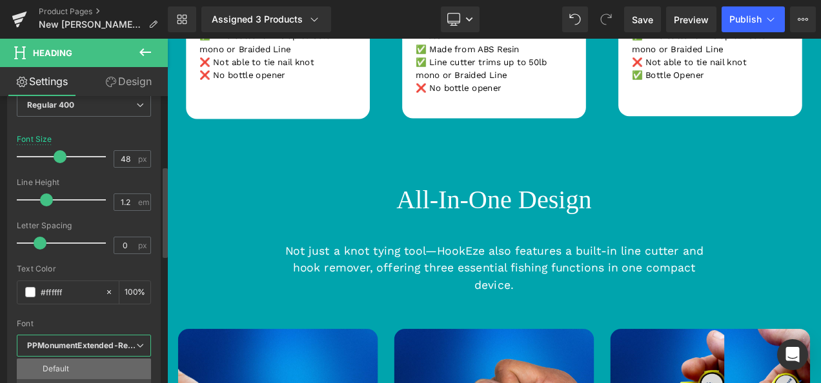
click at [84, 363] on li "Default" at bounding box center [87, 369] width 140 height 21
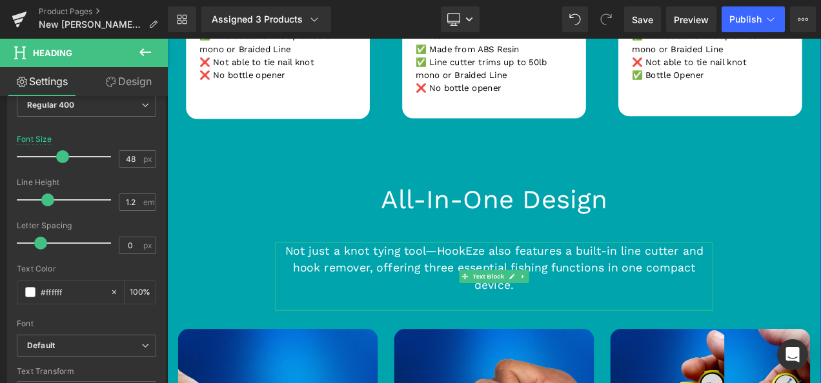
click at [456, 298] on p "Not just a knot tying tool—HookEze also features a built-in line cutter and hoo…" at bounding box center [557, 313] width 523 height 61
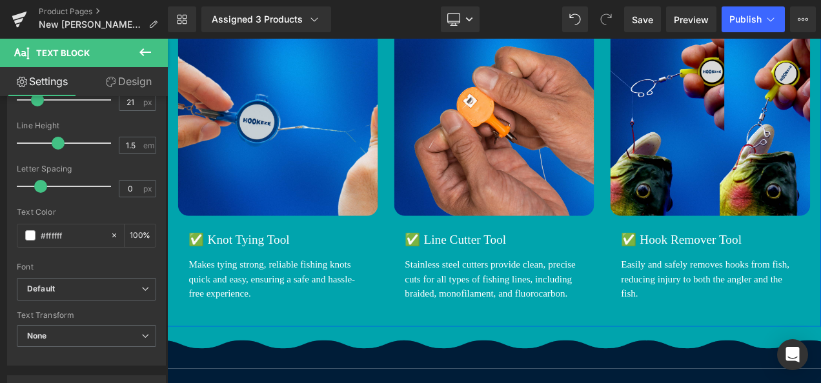
scroll to position [2355, 0]
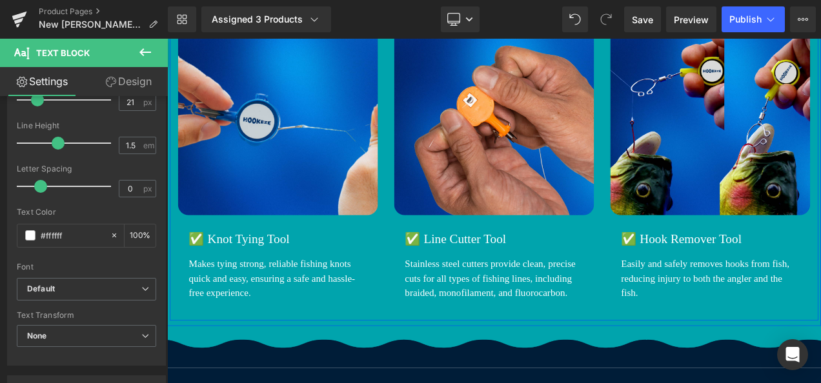
click at [254, 269] on h1 "✅ Knot Tying Tool" at bounding box center [306, 278] width 226 height 18
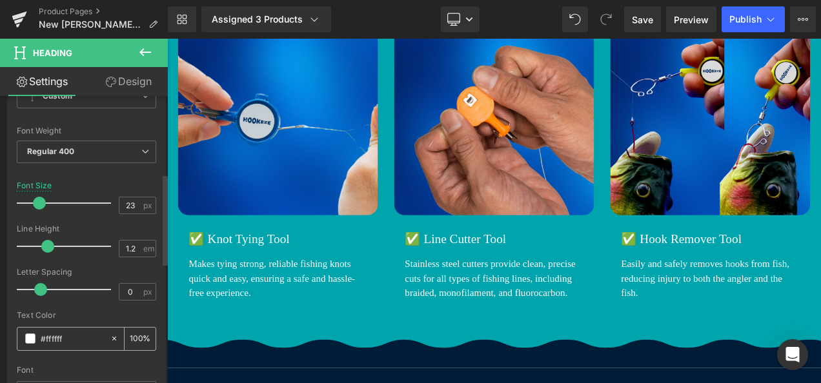
scroll to position [297, 0]
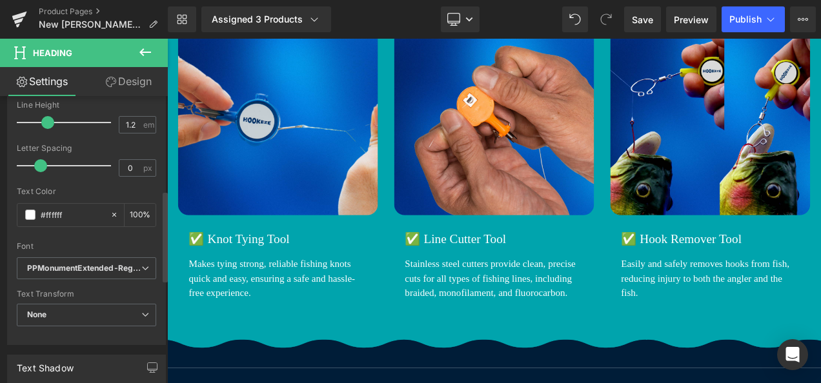
click at [96, 244] on div "Font" at bounding box center [86, 246] width 139 height 9
click at [94, 258] on span "PPMonumentExtended-Regular" at bounding box center [86, 269] width 139 height 23
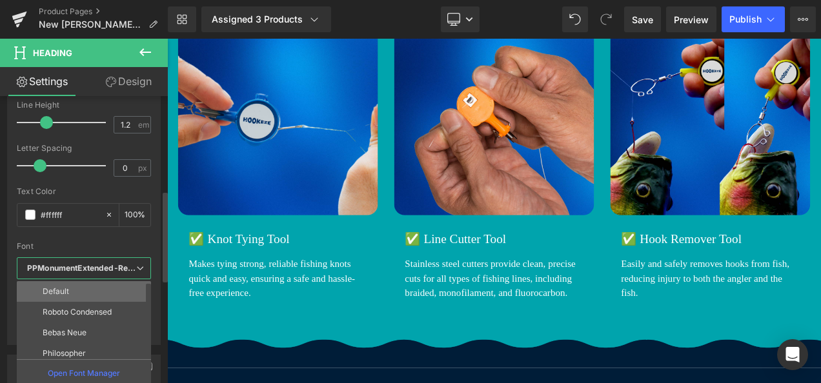
click at [96, 285] on li "Default" at bounding box center [87, 291] width 140 height 21
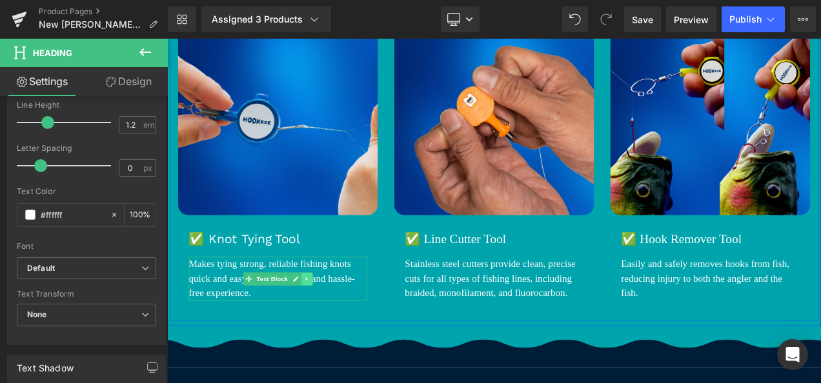
click at [327, 318] on link at bounding box center [334, 325] width 14 height 15
click at [268, 318] on link "Text Block" at bounding box center [266, 325] width 56 height 15
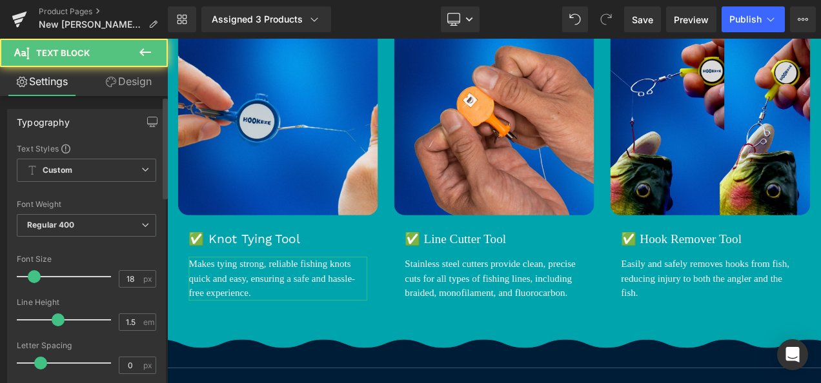
scroll to position [141, 0]
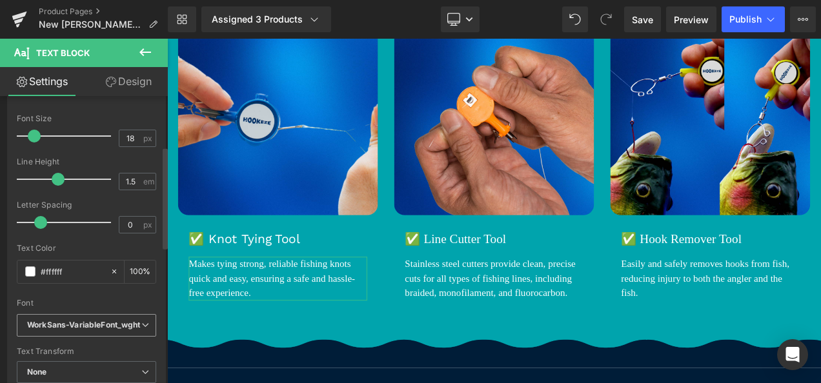
click at [85, 315] on span "WorkSans-VariableFont_wght" at bounding box center [86, 325] width 139 height 23
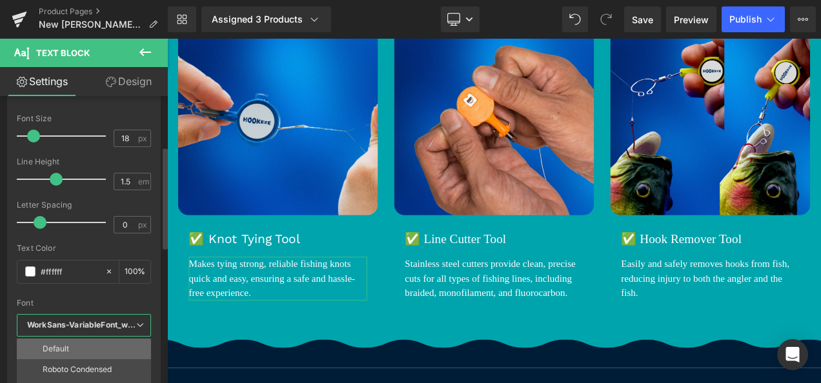
click at [95, 339] on li "Default" at bounding box center [87, 349] width 140 height 21
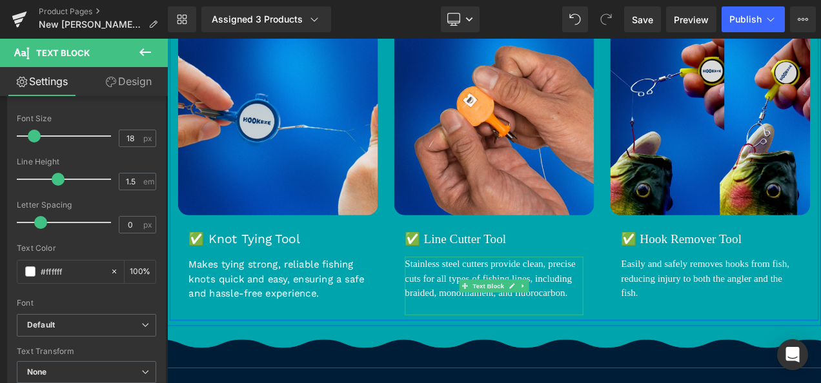
click at [534, 300] on p "Stainless steel cutters provide clean, precise cuts for all types of fishing li…" at bounding box center [557, 326] width 213 height 52
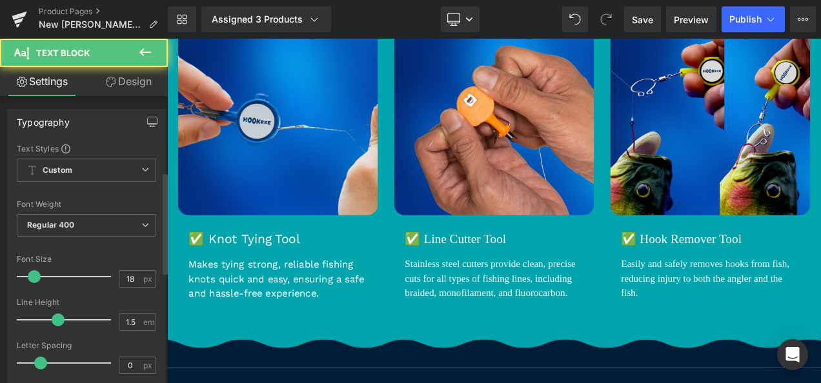
scroll to position [240, 0]
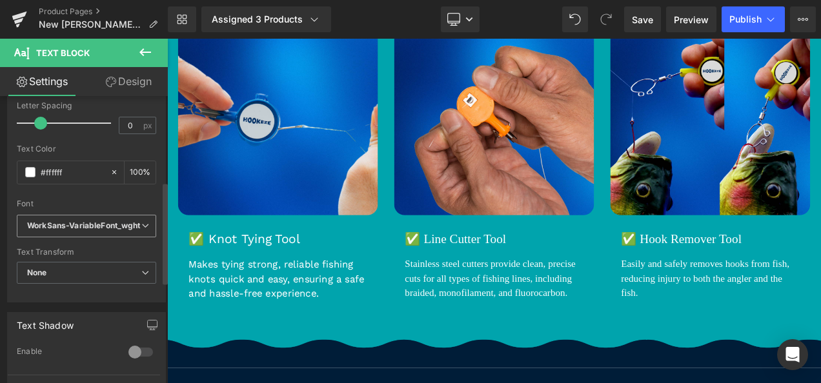
click at [111, 222] on icon "WorkSans-VariableFont_wght" at bounding box center [84, 226] width 114 height 11
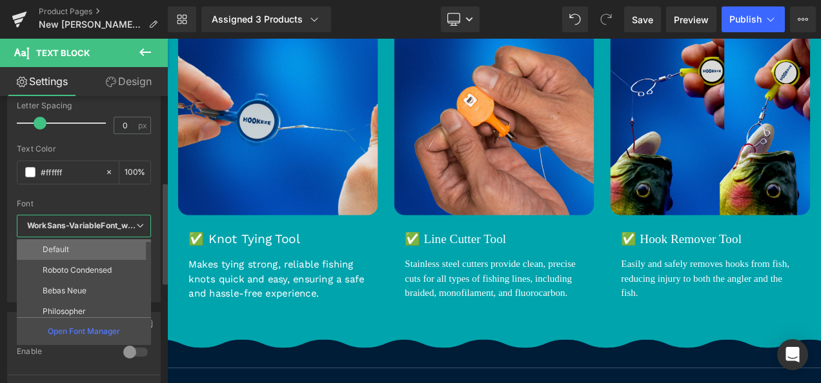
click at [96, 247] on li "Default" at bounding box center [87, 250] width 140 height 21
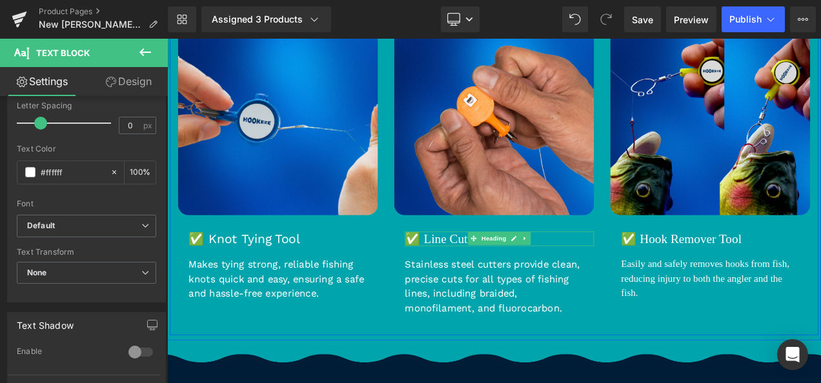
click at [499, 269] on h1 "✅ Line Cutter Tool" at bounding box center [564, 278] width 226 height 18
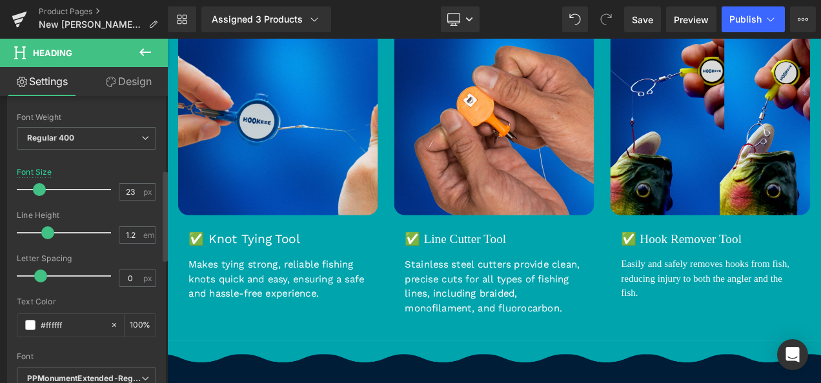
scroll to position [233, 0]
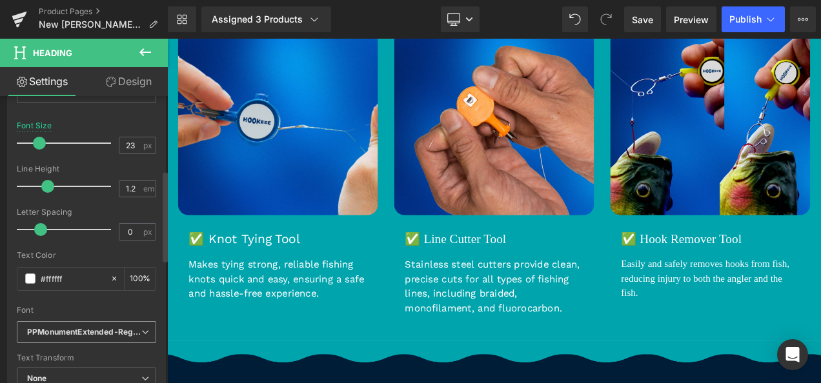
click at [87, 331] on icon "PPMonumentExtended-Regular" at bounding box center [84, 332] width 114 height 11
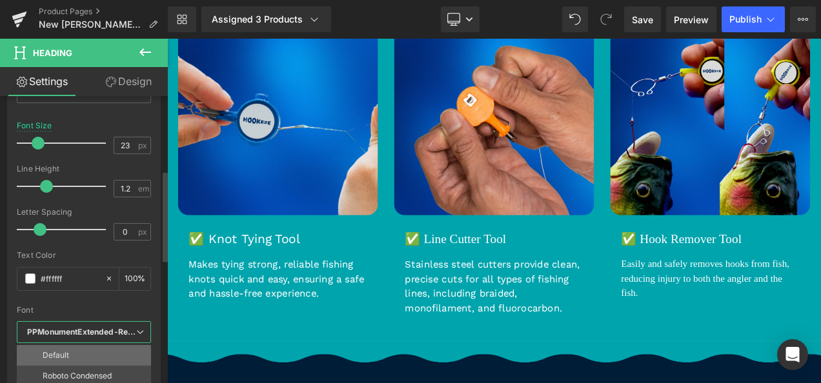
click at [86, 349] on li "Default" at bounding box center [87, 355] width 140 height 21
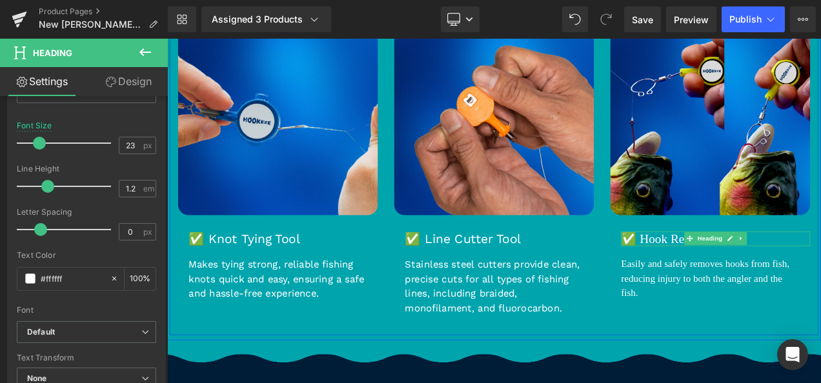
click at [768, 269] on h1 "✅ Hook Remover Tool" at bounding box center [822, 278] width 226 height 18
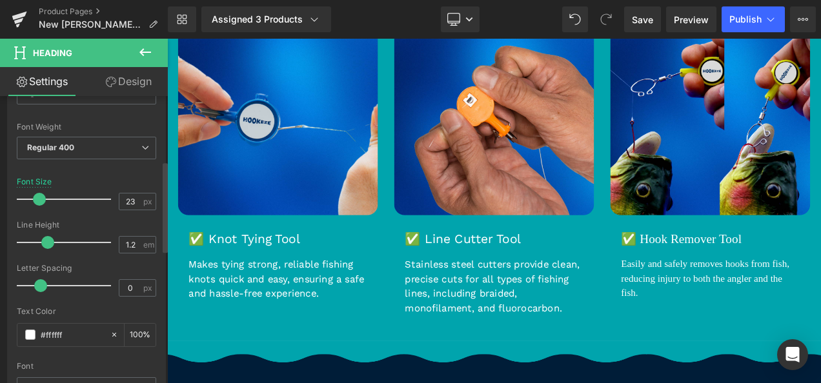
scroll to position [278, 0]
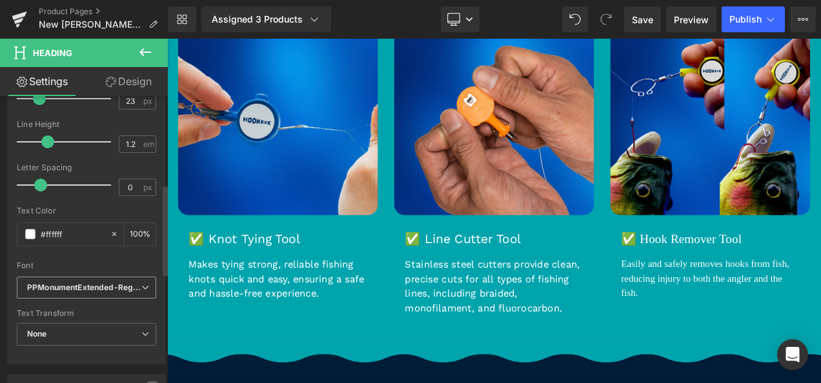
click at [70, 294] on span "PPMonumentExtended-Regular" at bounding box center [86, 288] width 139 height 23
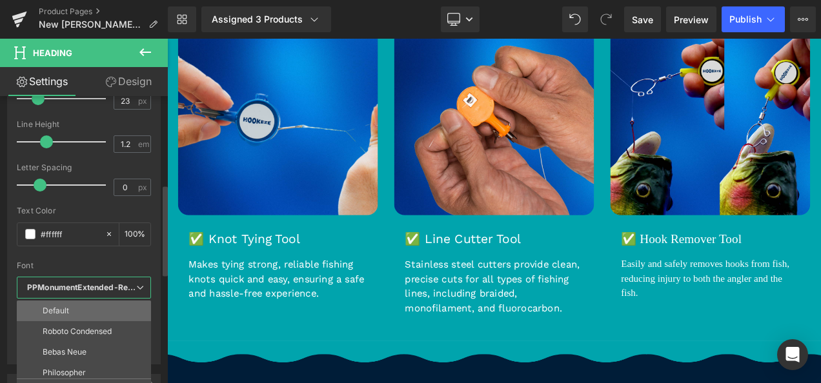
click at [73, 303] on li "Default" at bounding box center [87, 311] width 140 height 21
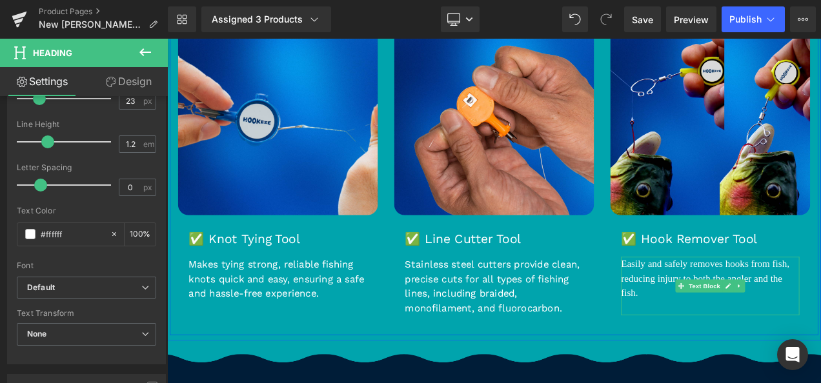
click at [793, 303] on p "Easily and safely removes hooks from fish, reducing injury to both the angler a…" at bounding box center [815, 326] width 213 height 52
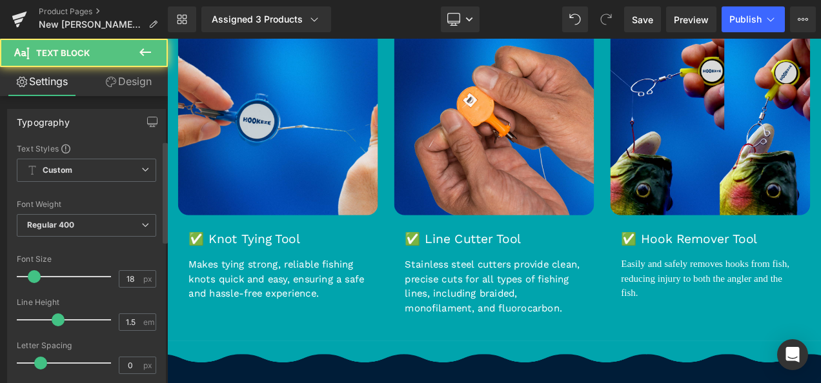
scroll to position [132, 0]
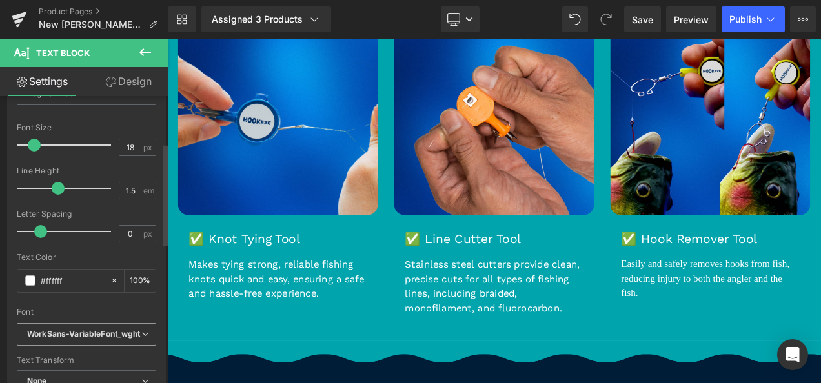
click at [68, 329] on icon "WorkSans-VariableFont_wght" at bounding box center [84, 334] width 114 height 11
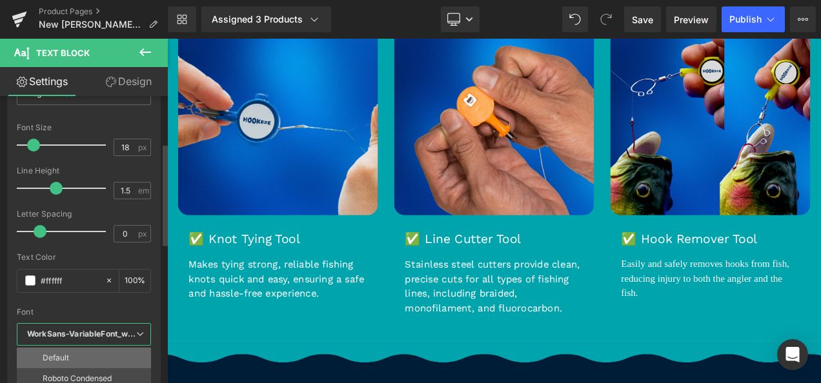
click at [77, 349] on li "Default" at bounding box center [87, 358] width 140 height 21
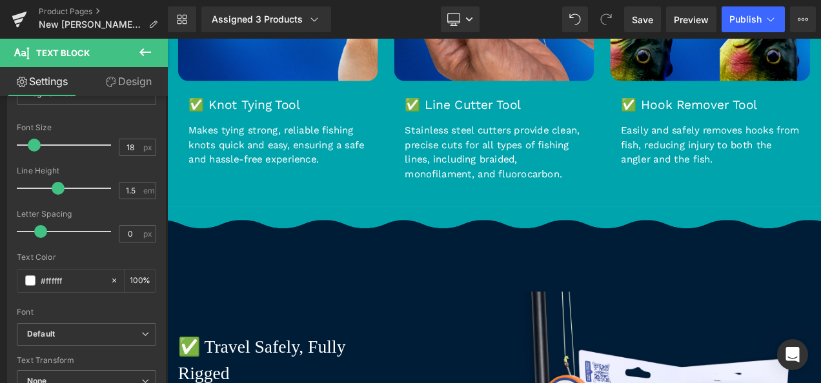
scroll to position [2644, 0]
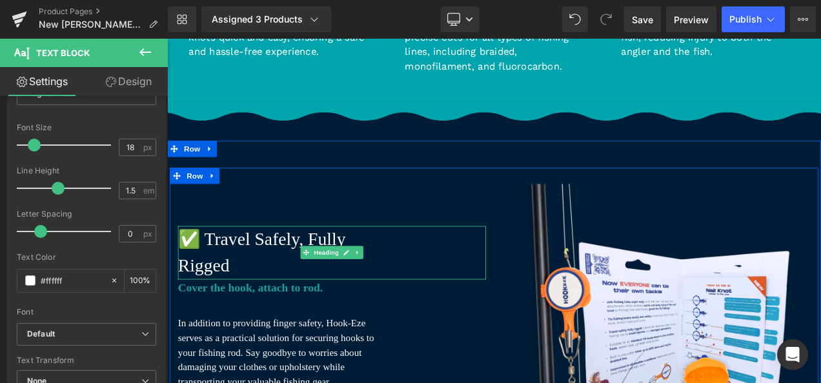
click at [296, 270] on h3 "✅ Travel Safely, Fully Rigged" at bounding box center [312, 295] width 265 height 64
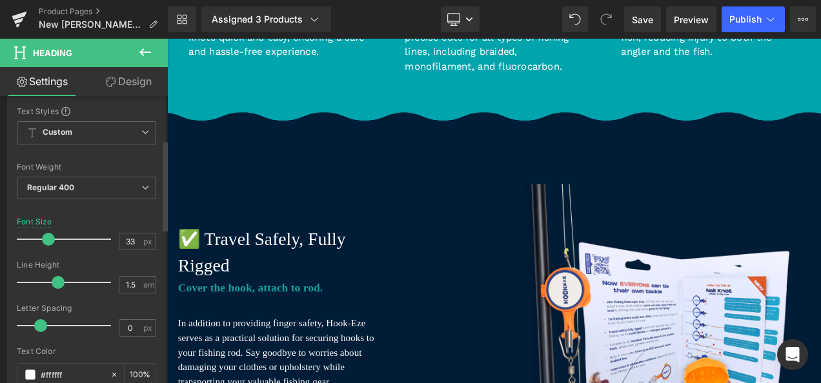
scroll to position [309, 0]
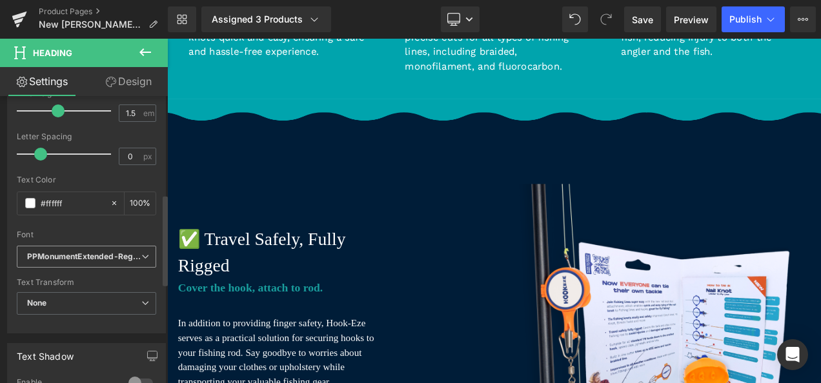
click at [79, 252] on icon "PPMonumentExtended-Regular" at bounding box center [84, 257] width 114 height 11
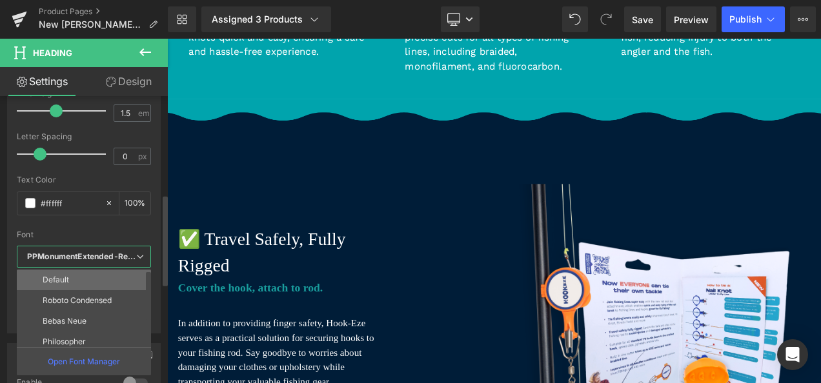
click at [80, 272] on li "Default" at bounding box center [87, 280] width 140 height 21
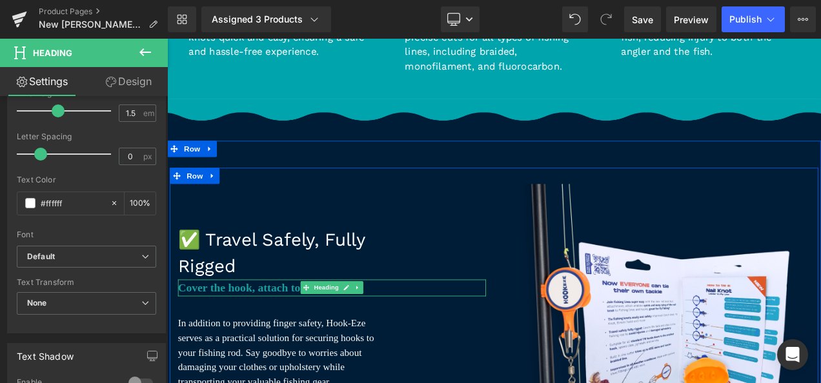
click at [253, 327] on h4 "Cover the hook, attach to rod." at bounding box center [364, 337] width 368 height 21
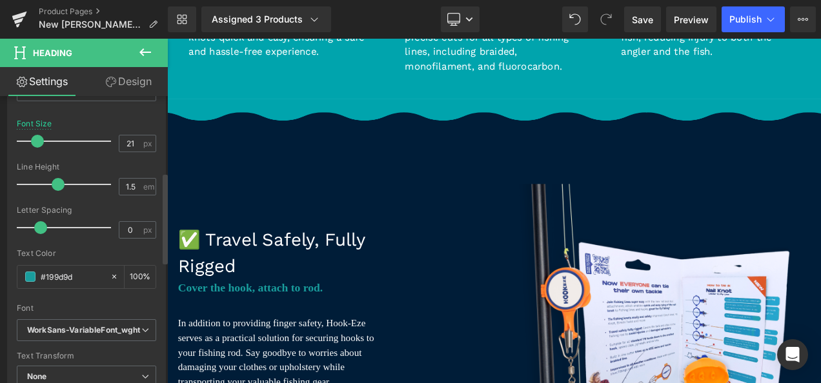
scroll to position [241, 0]
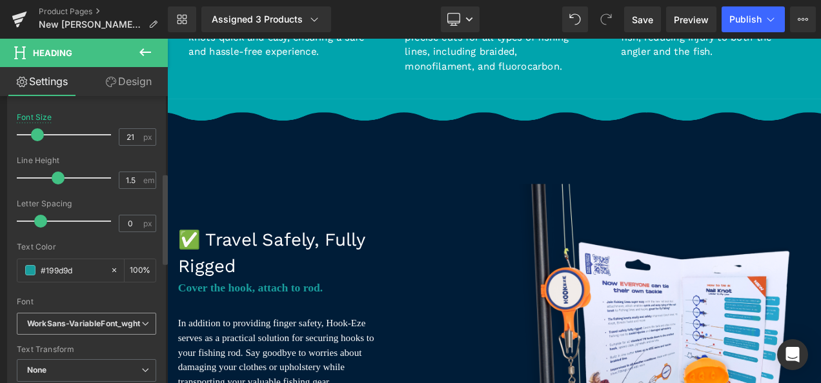
click at [71, 319] on icon "WorkSans-VariableFont_wght" at bounding box center [84, 324] width 114 height 11
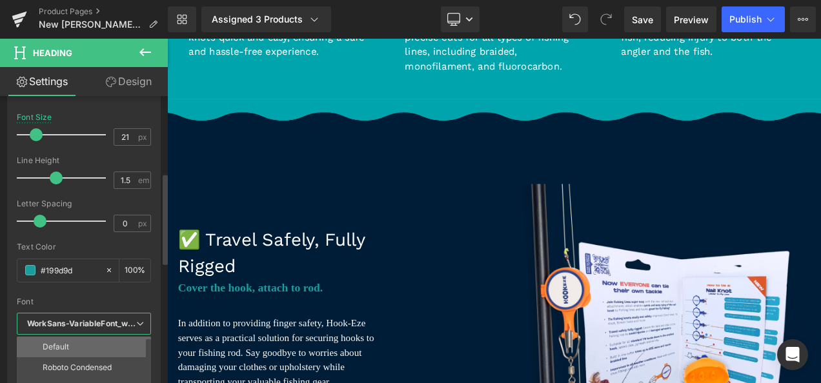
drag, startPoint x: 79, startPoint y: 341, endPoint x: 61, endPoint y: 333, distance: 19.7
click at [79, 341] on li "Default" at bounding box center [87, 347] width 140 height 21
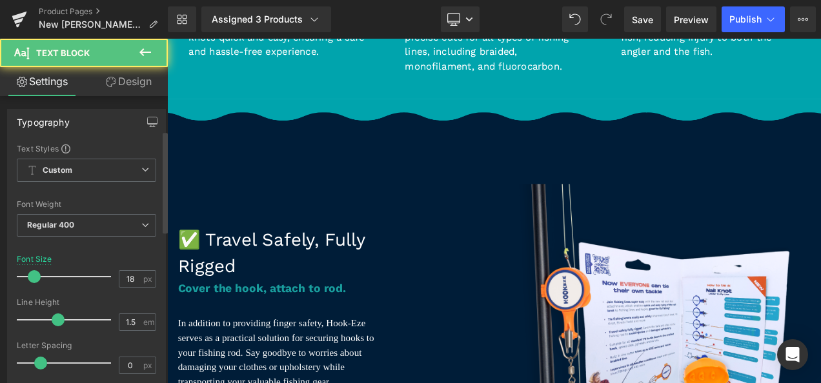
scroll to position [238, 0]
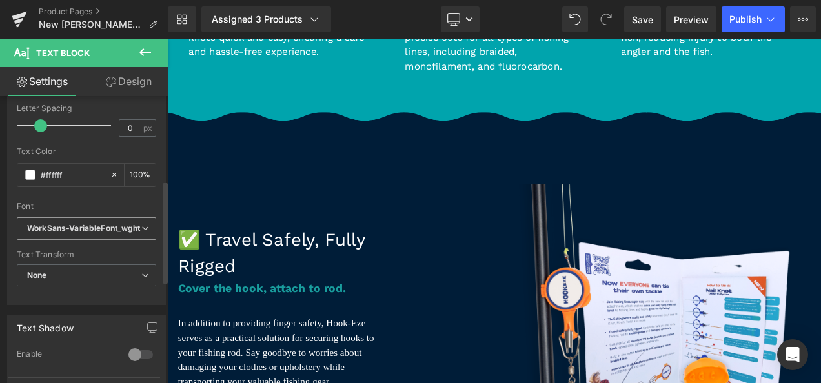
click at [98, 221] on span "WorkSans-VariableFont_wght" at bounding box center [86, 229] width 139 height 23
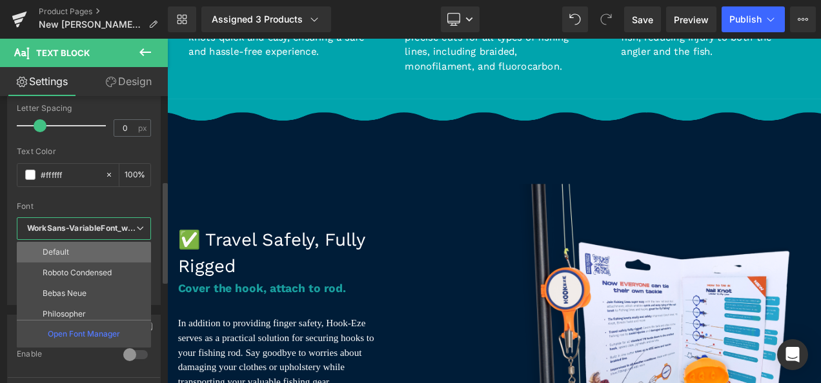
click at [87, 253] on li "Default" at bounding box center [87, 252] width 140 height 21
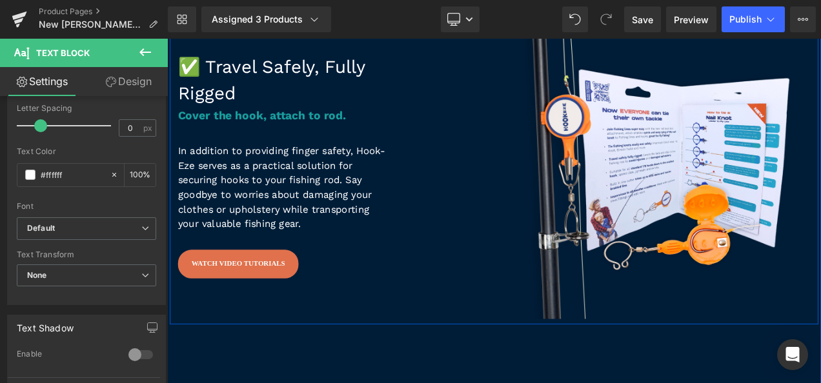
scroll to position [2953, 0]
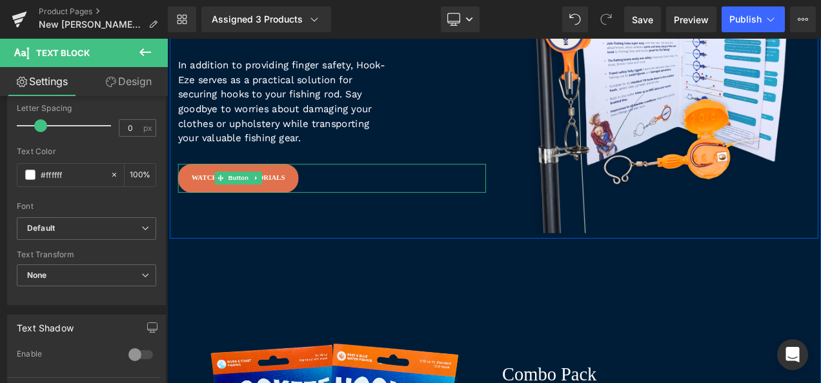
drag, startPoint x: 225, startPoint y: 187, endPoint x: 183, endPoint y: 195, distance: 42.7
click at [227, 201] on icon at bounding box center [230, 205] width 7 height 8
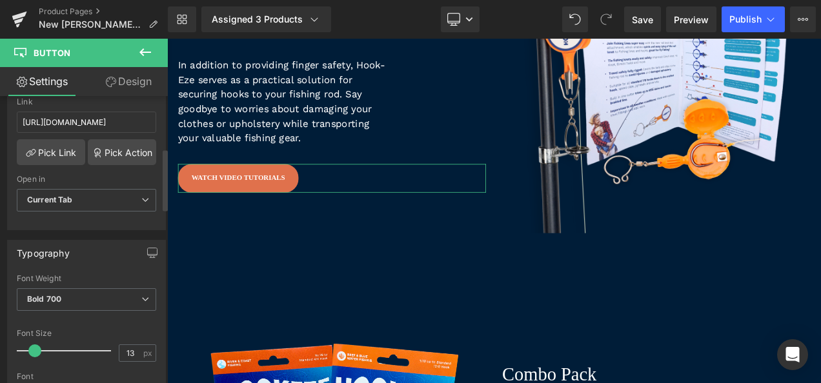
scroll to position [322, 0]
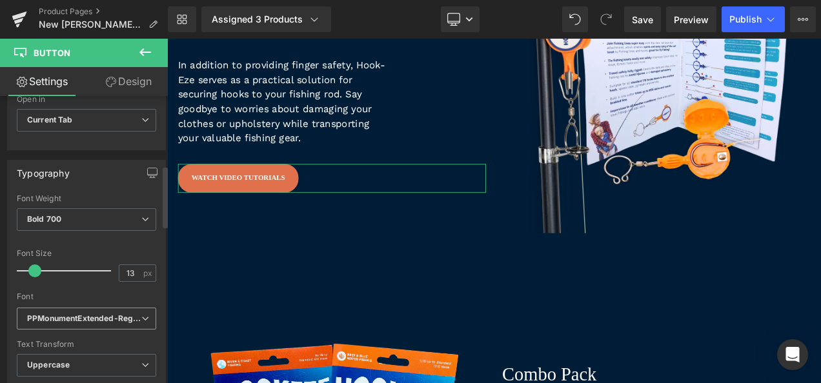
click at [89, 324] on span "PPMonumentExtended-Regular" at bounding box center [86, 319] width 139 height 23
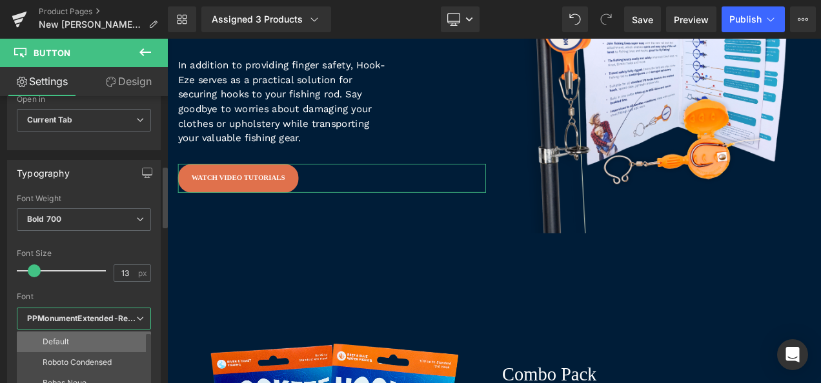
click at [85, 338] on li "Default" at bounding box center [87, 342] width 140 height 21
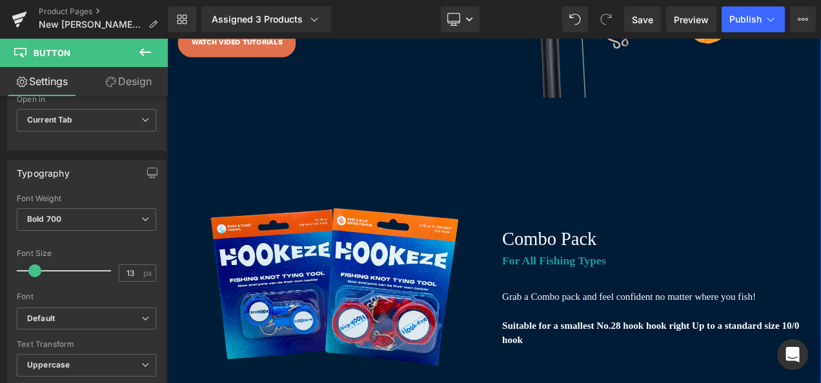
scroll to position [3116, 0]
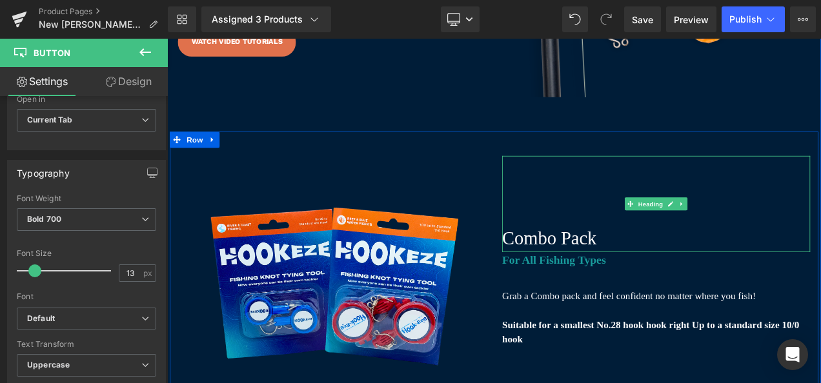
click at [635, 261] on h3 "Combo Pack" at bounding box center [751, 277] width 368 height 33
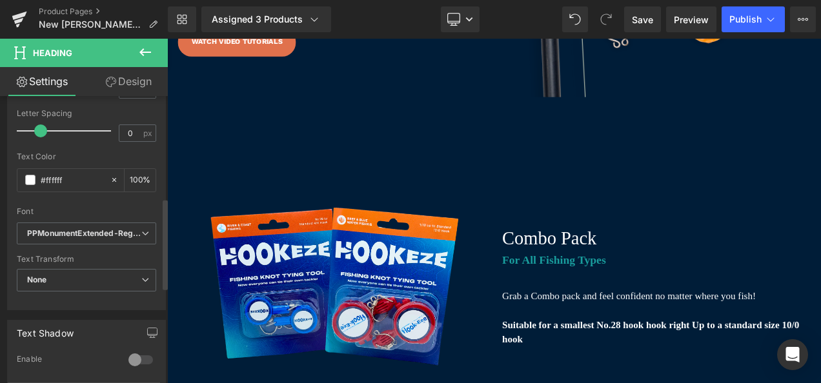
scroll to position [332, 0]
click at [71, 225] on span "PPMonumentExtended-Regular" at bounding box center [86, 233] width 139 height 23
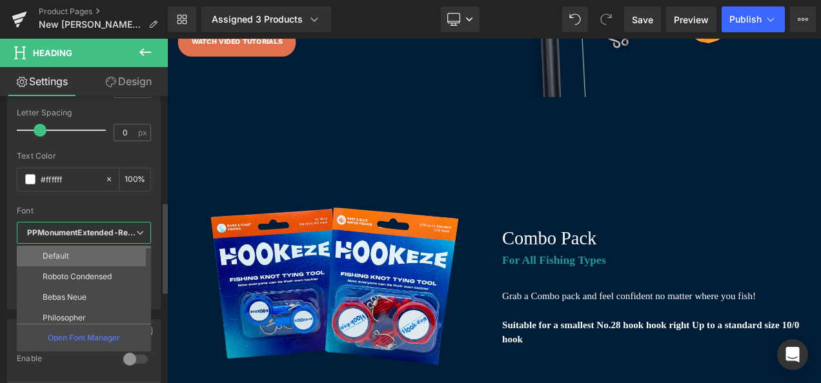
click at [77, 250] on li "Default" at bounding box center [87, 256] width 140 height 21
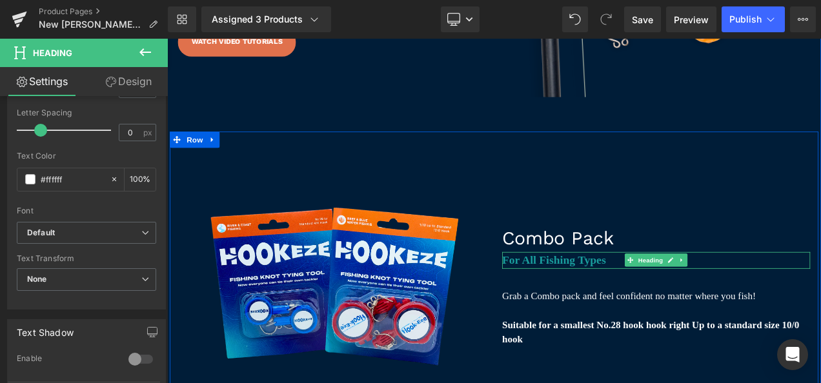
click at [615, 294] on h4 "For All Fishing Types" at bounding box center [751, 304] width 368 height 21
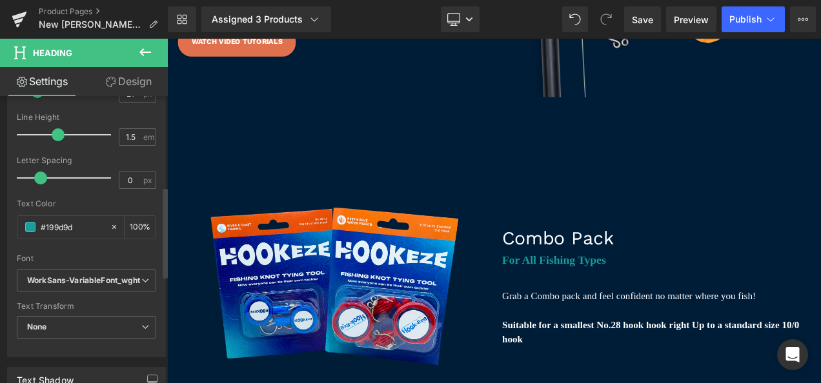
scroll to position [285, 0]
click at [108, 277] on icon "WorkSans-VariableFont_wght" at bounding box center [84, 280] width 114 height 11
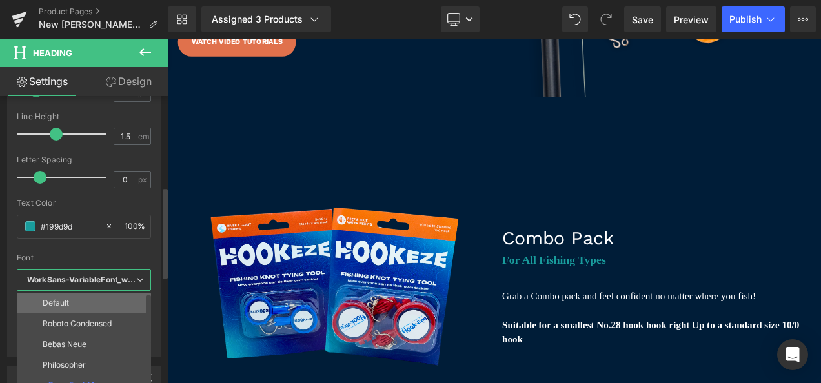
click at [67, 295] on li "Default" at bounding box center [87, 303] width 140 height 21
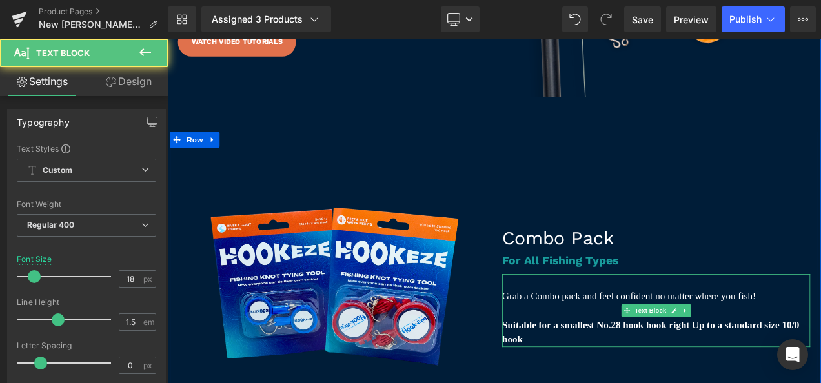
click at [610, 338] on p "Grab a Combo pack and feel confident no matter where you fish!" at bounding box center [751, 346] width 368 height 17
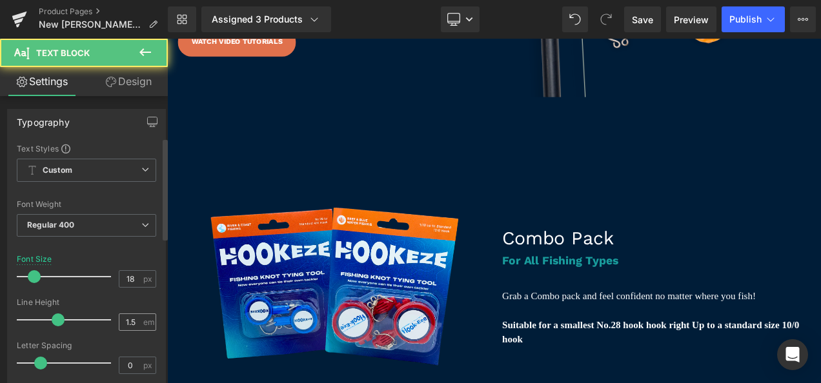
scroll to position [175, 0]
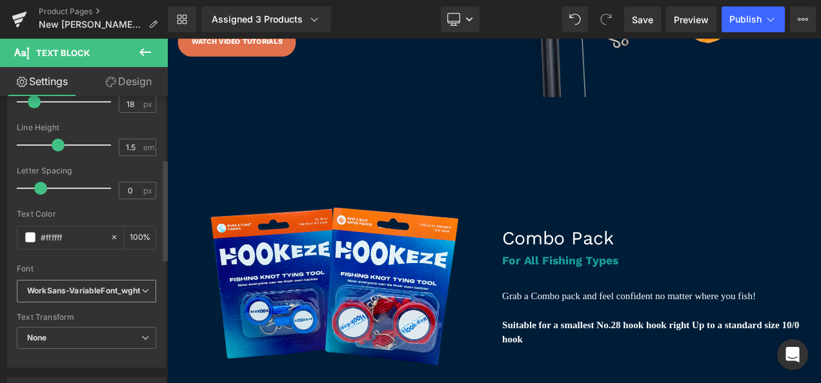
click at [101, 290] on icon "WorkSans-VariableFont_wght" at bounding box center [84, 291] width 114 height 11
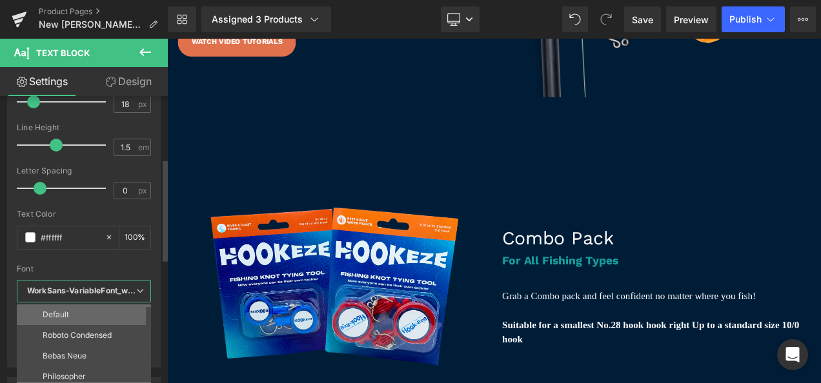
click at [63, 306] on li "Default" at bounding box center [87, 315] width 140 height 21
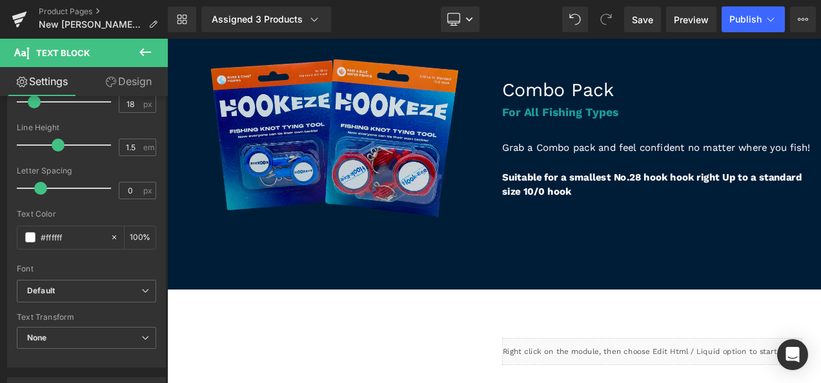
scroll to position [3452, 0]
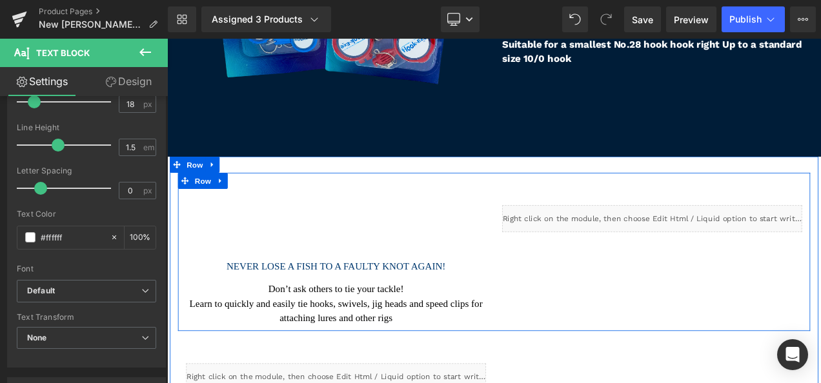
click at [387, 273] on div "NEVER LOSE A FISH TO A FAULTY KNOT AGAIN! Heading Don’t ask others to tie your …" at bounding box center [369, 299] width 378 height 163
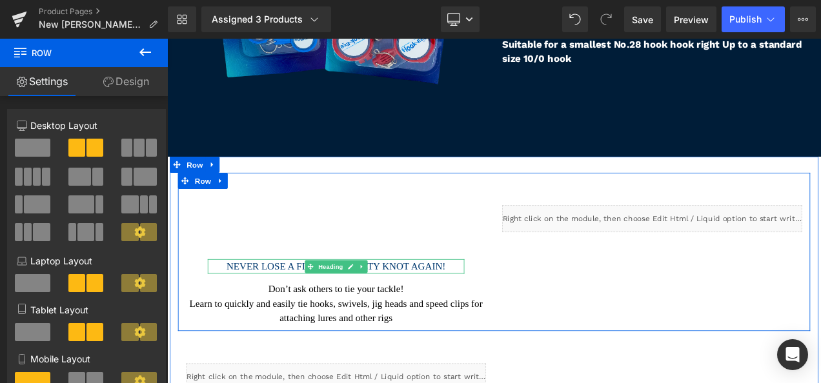
click at [320, 302] on h3 "NEVER LOSE A FISH TO A FAULTY KNOT AGAIN!" at bounding box center [369, 310] width 307 height 17
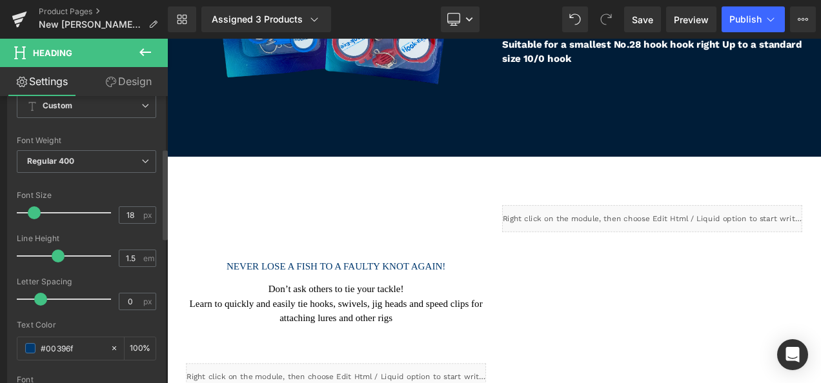
scroll to position [300, 0]
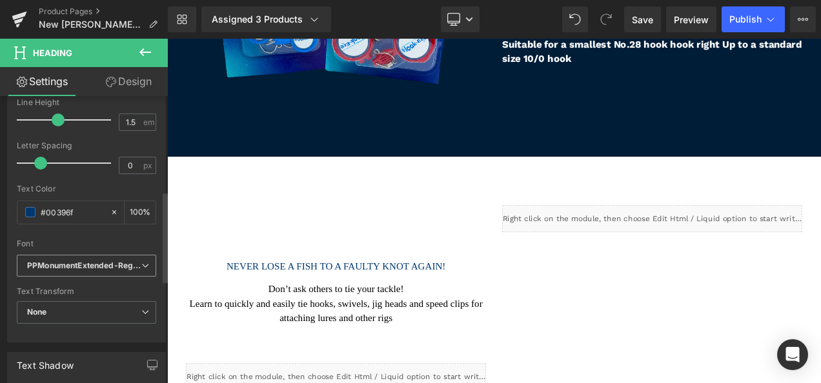
click at [96, 261] on icon "PPMonumentExtended-Regular" at bounding box center [84, 266] width 114 height 11
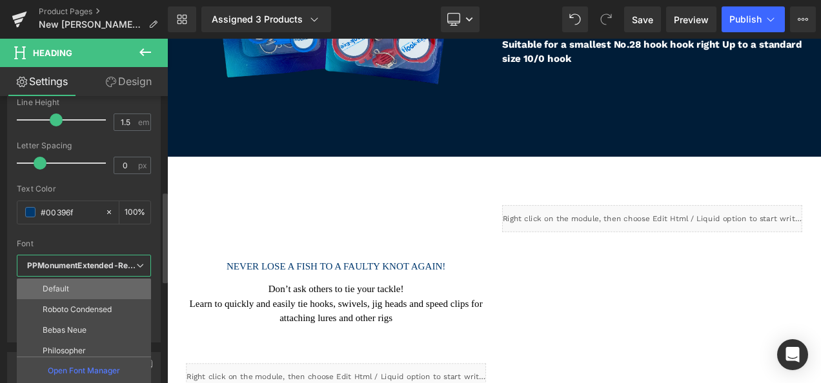
click at [90, 284] on li "Default" at bounding box center [87, 289] width 140 height 21
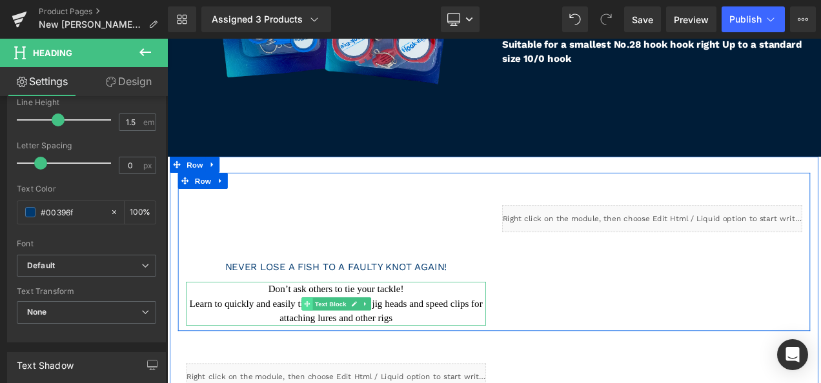
click at [331, 348] on span at bounding box center [334, 355] width 14 height 15
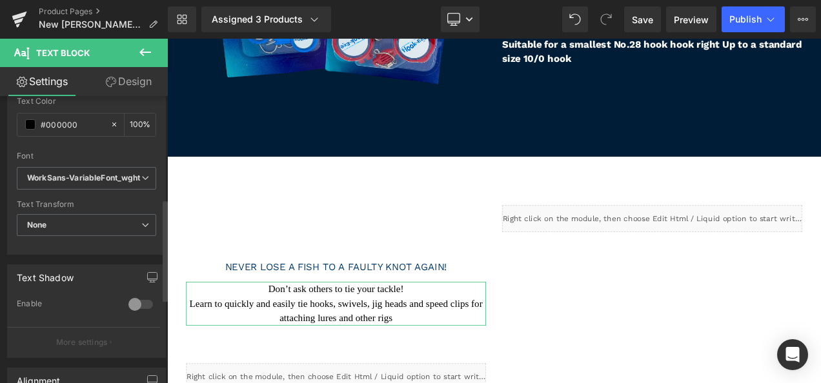
scroll to position [288, 0]
click at [101, 181] on icon "WorkSans-VariableFont_wght" at bounding box center [84, 178] width 114 height 11
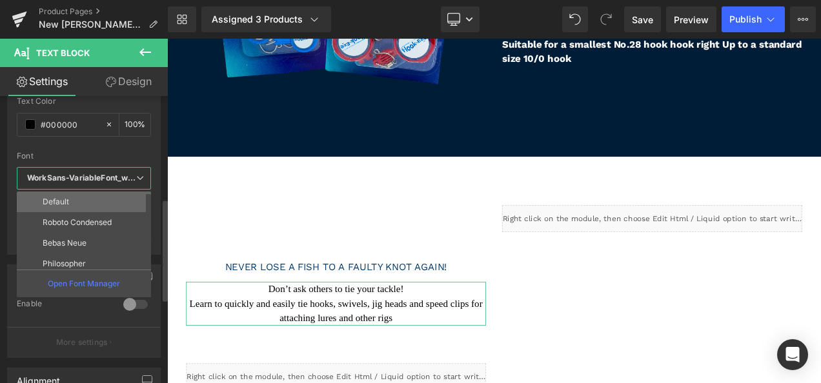
click at [97, 199] on li "Default" at bounding box center [87, 202] width 140 height 21
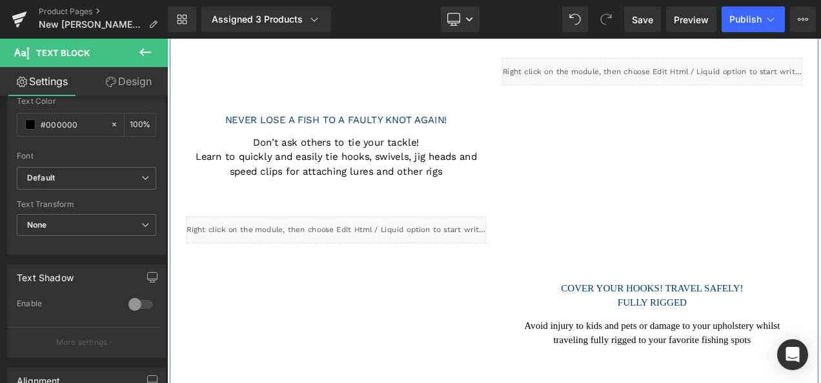
scroll to position [3682, 0]
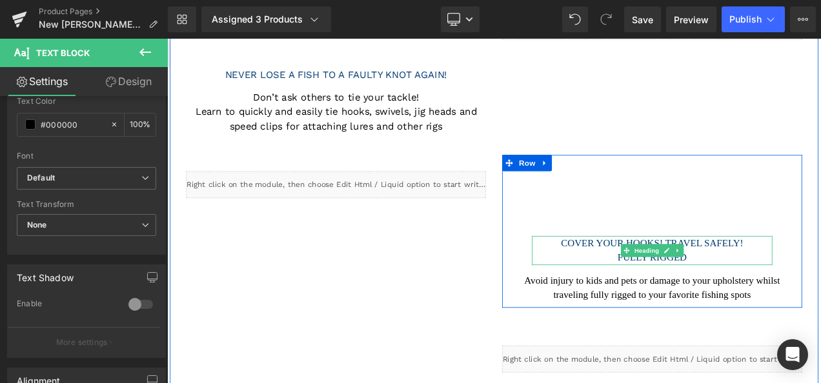
click at [690, 274] on h3 "COVER YOUR HOOKS! TRAVEL SAFELY!" at bounding box center [746, 282] width 287 height 17
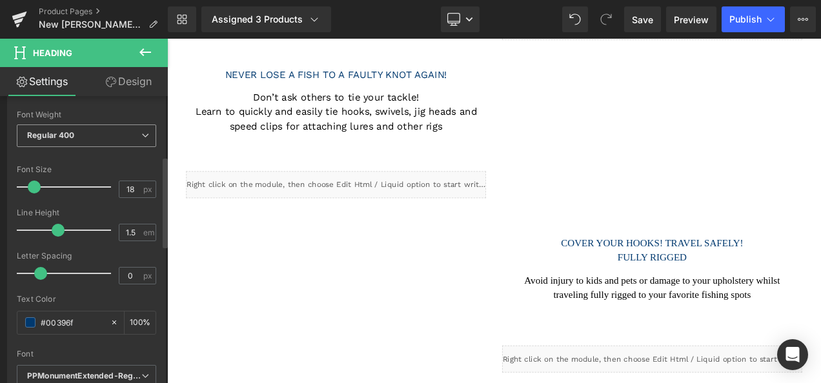
scroll to position [283, 0]
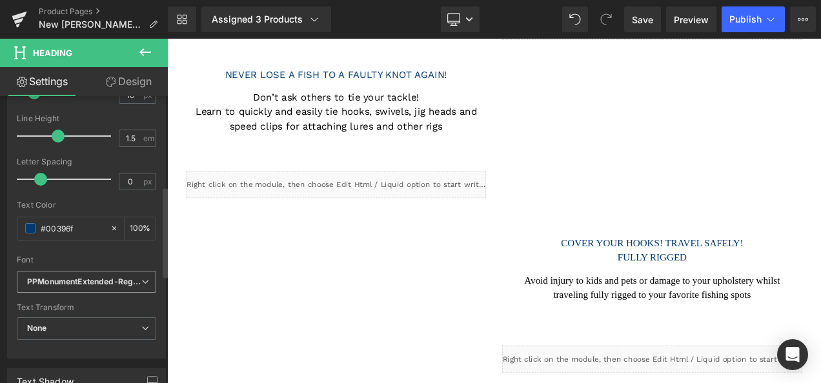
click at [78, 291] on div "PPMonumentExtended-Regular Default Roboto Condensed Bebas Neue Philosopher arch…" at bounding box center [86, 286] width 139 height 30
click at [81, 277] on icon "PPMonumentExtended-Regular" at bounding box center [84, 282] width 114 height 11
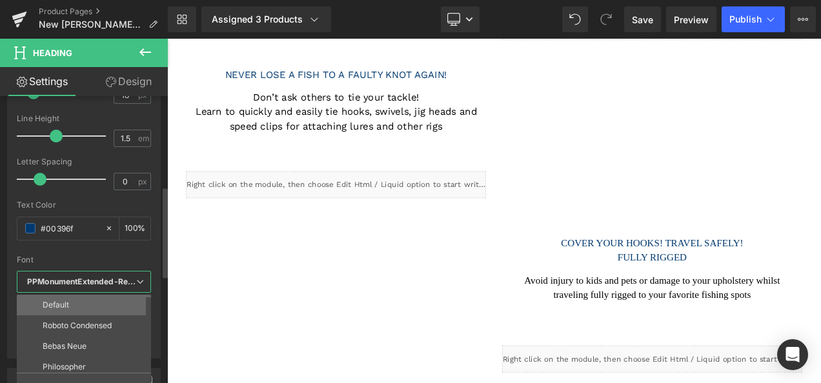
click at [77, 298] on li "Default" at bounding box center [87, 305] width 140 height 21
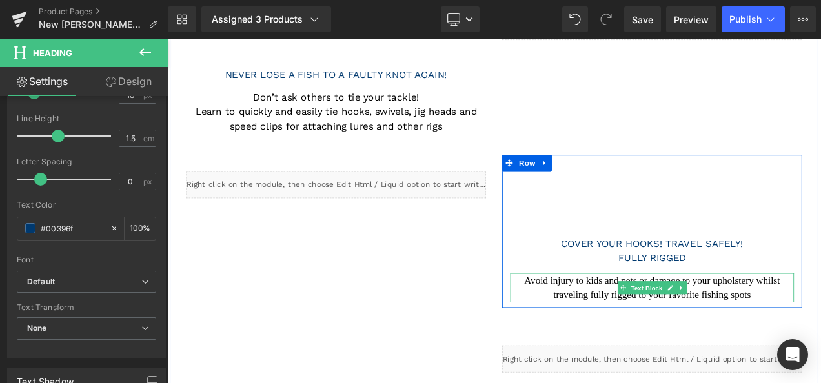
click at [680, 319] on p "Avoid injury to kids and pets or damage to your upholstery whilst traveling ful…" at bounding box center [746, 336] width 339 height 35
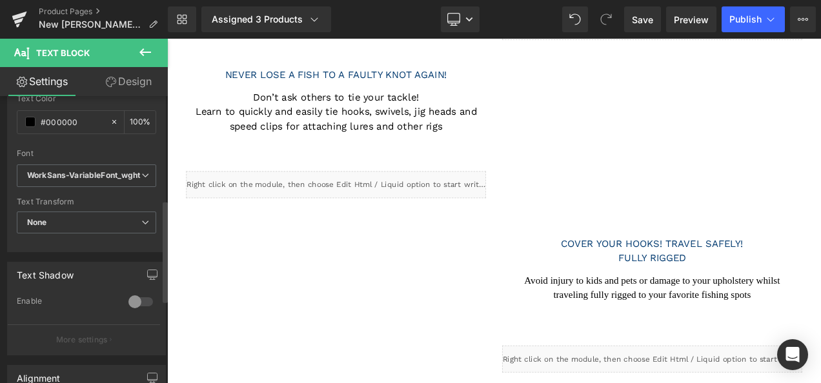
scroll to position [291, 0]
click at [92, 178] on icon "WorkSans-VariableFont_wght" at bounding box center [84, 175] width 114 height 11
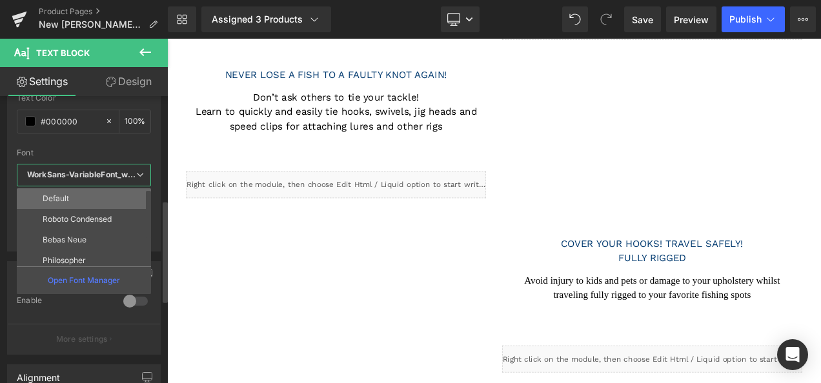
click at [92, 199] on li "Default" at bounding box center [87, 199] width 140 height 21
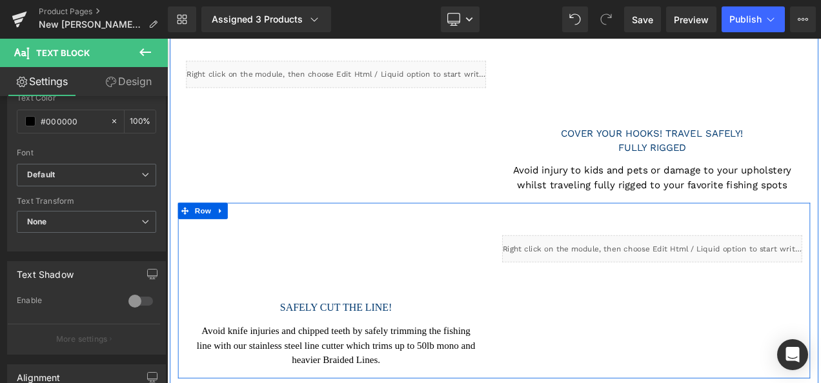
scroll to position [3884, 0]
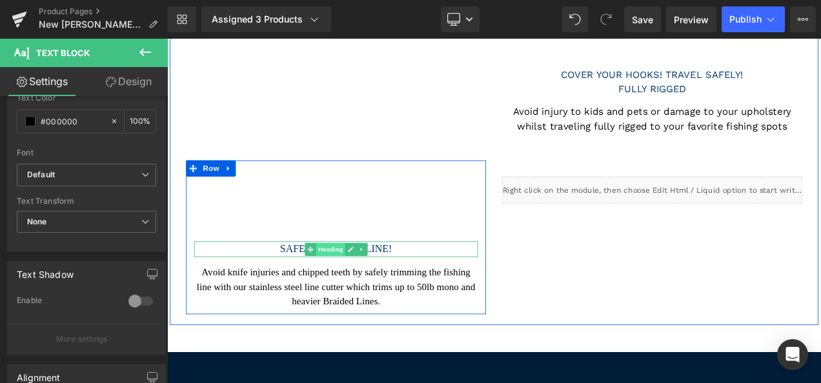
click at [347, 283] on span "Heading" at bounding box center [362, 290] width 35 height 15
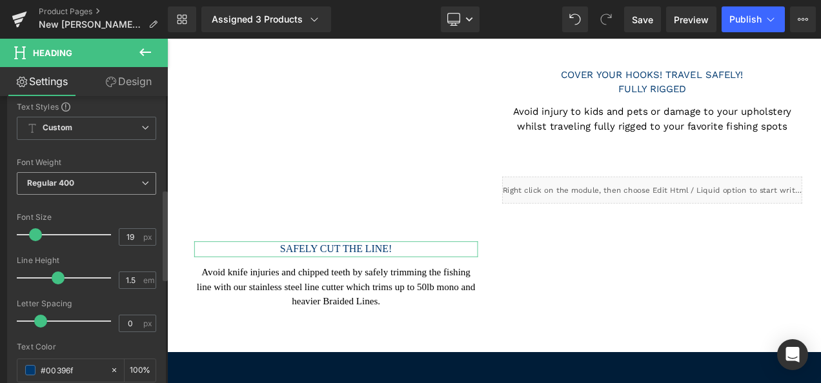
scroll to position [293, 0]
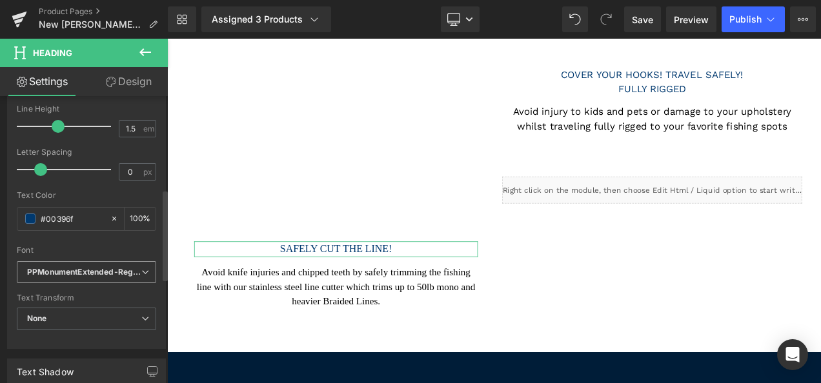
click at [101, 262] on span "PPMonumentExtended-Regular" at bounding box center [86, 272] width 139 height 23
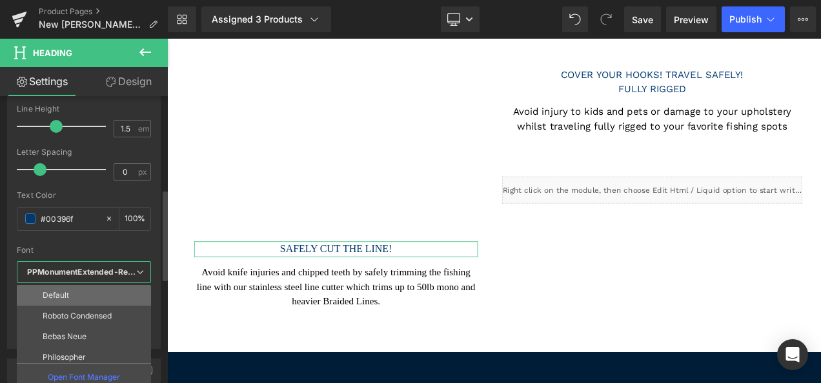
click at [92, 288] on li "Default" at bounding box center [87, 295] width 140 height 21
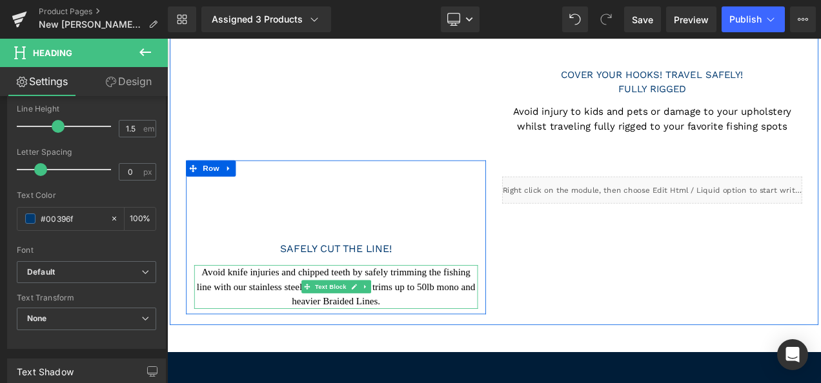
click at [291, 321] on p "Avoid knife injuries and chipped teeth by safely trimming the fishing line with…" at bounding box center [368, 336] width 339 height 52
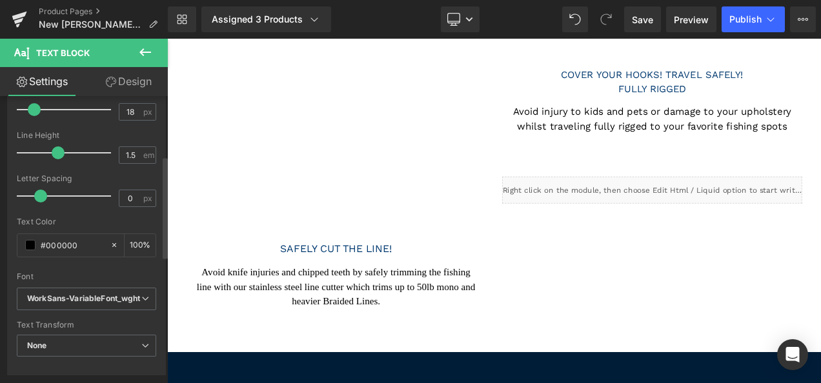
scroll to position [218, 0]
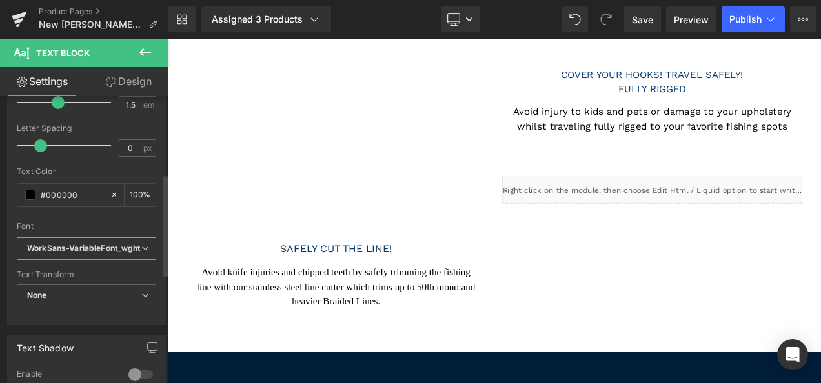
click at [108, 243] on icon "WorkSans-VariableFont_wght" at bounding box center [84, 248] width 114 height 11
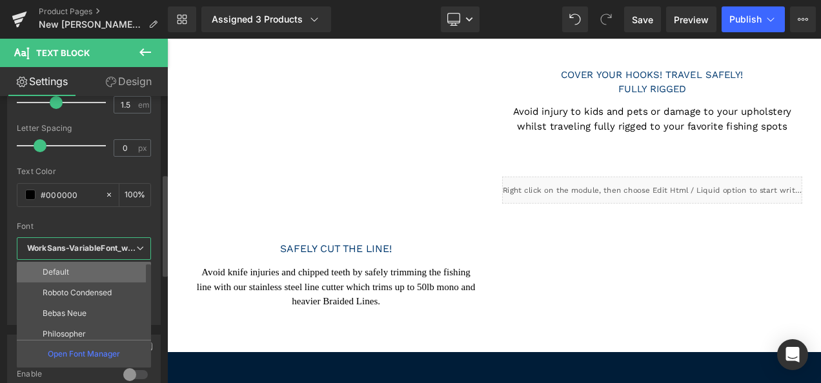
click at [99, 272] on li "Default" at bounding box center [87, 272] width 140 height 21
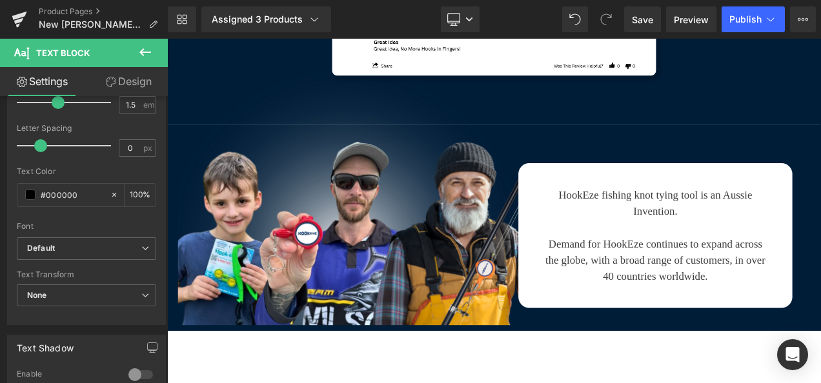
scroll to position [4730, 0]
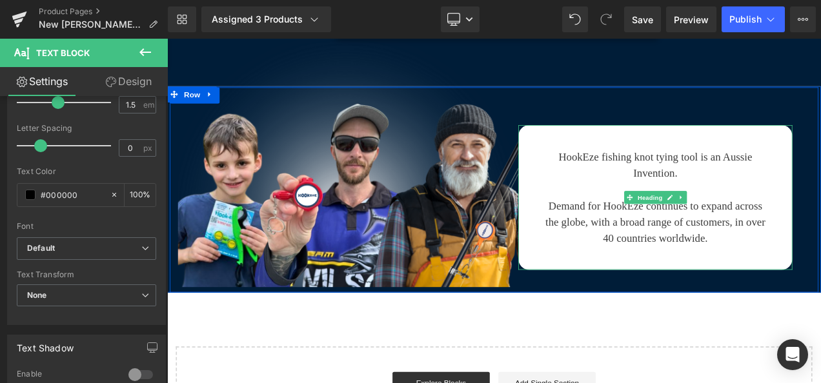
click at [702, 187] on h3 "HookEze fishing knot tying tool is an Aussie Invention." at bounding box center [750, 189] width 270 height 39
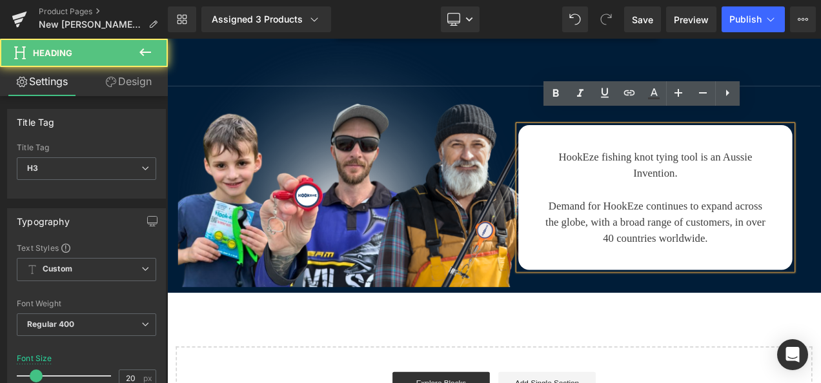
click at [744, 229] on h3 "Demand for HookEze continues to expand across the globe, with a broad range of …" at bounding box center [750, 258] width 270 height 58
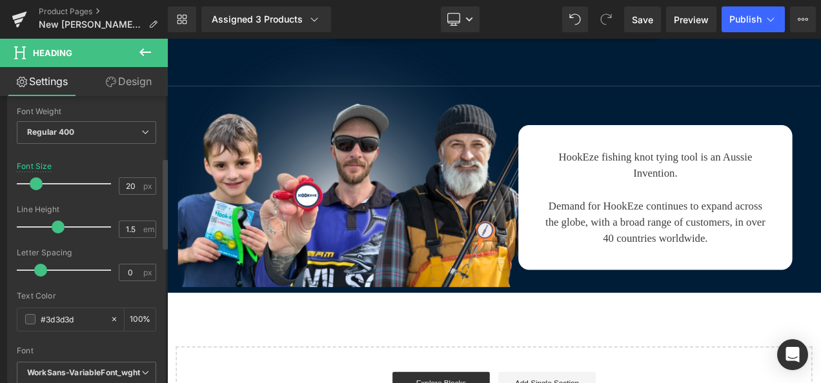
scroll to position [263, 0]
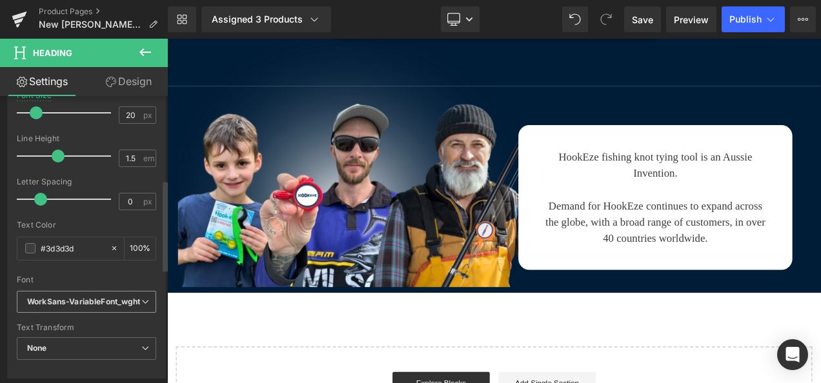
click at [80, 305] on icon "WorkSans-VariableFont_wght" at bounding box center [84, 302] width 114 height 11
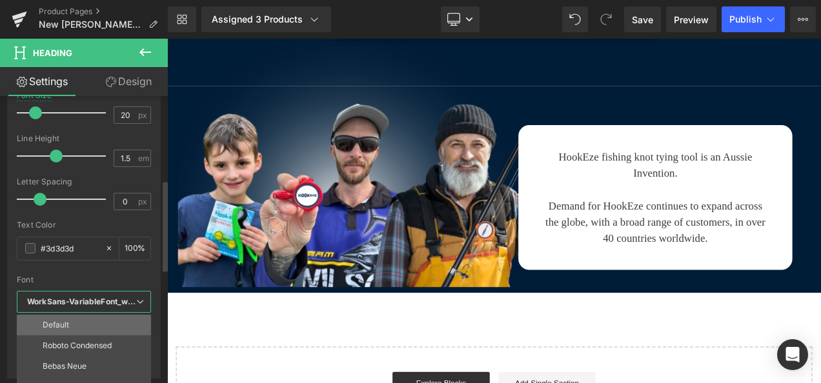
click at [76, 315] on li "Default" at bounding box center [87, 325] width 140 height 21
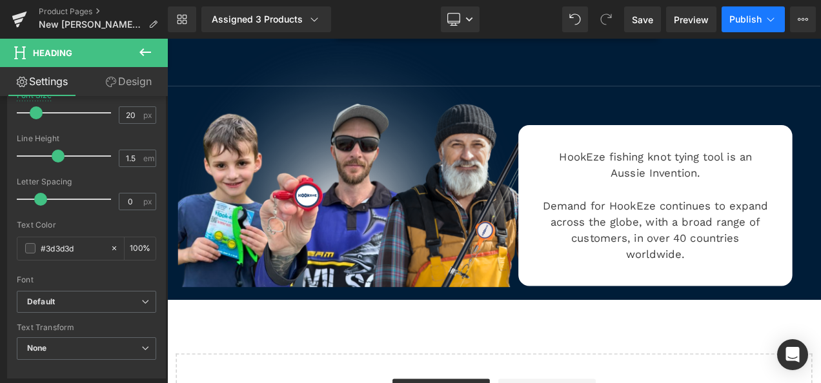
click at [756, 25] on button "Publish" at bounding box center [753, 19] width 63 height 26
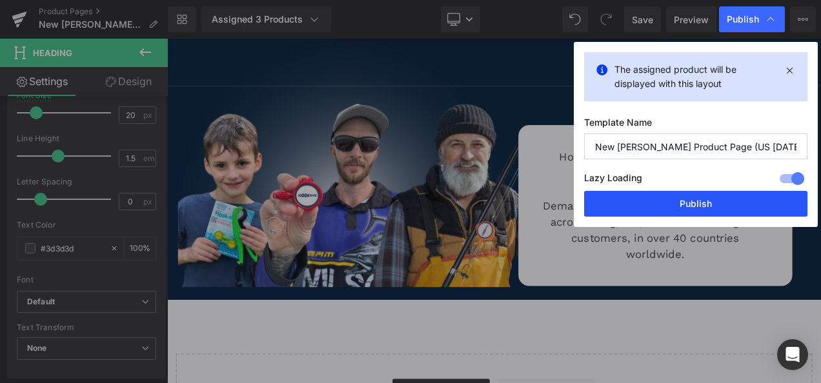
drag, startPoint x: 681, startPoint y: 208, endPoint x: 263, endPoint y: 121, distance: 426.7
click at [681, 208] on button "Publish" at bounding box center [695, 204] width 223 height 26
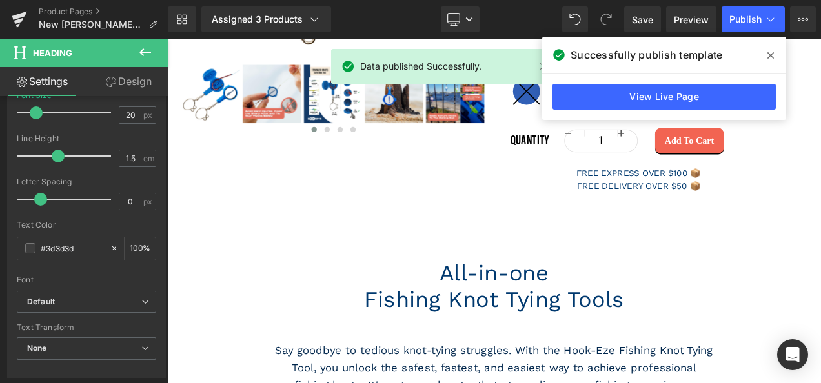
scroll to position [384, 0]
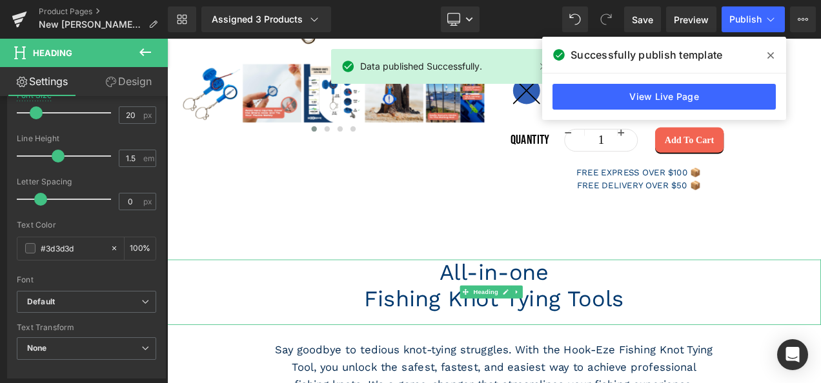
click at [545, 330] on h1 "All-in-one" at bounding box center [557, 319] width 781 height 32
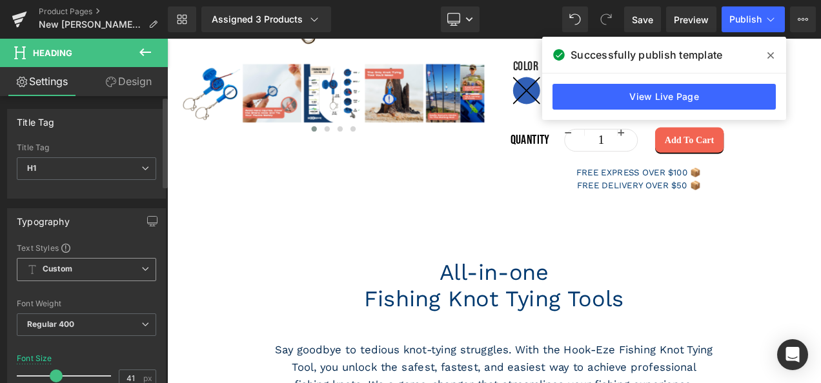
scroll to position [41, 0]
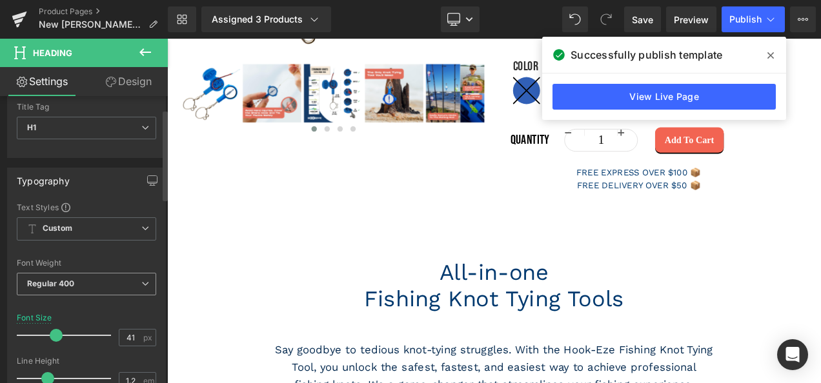
click at [92, 281] on span "Regular 400" at bounding box center [86, 284] width 139 height 23
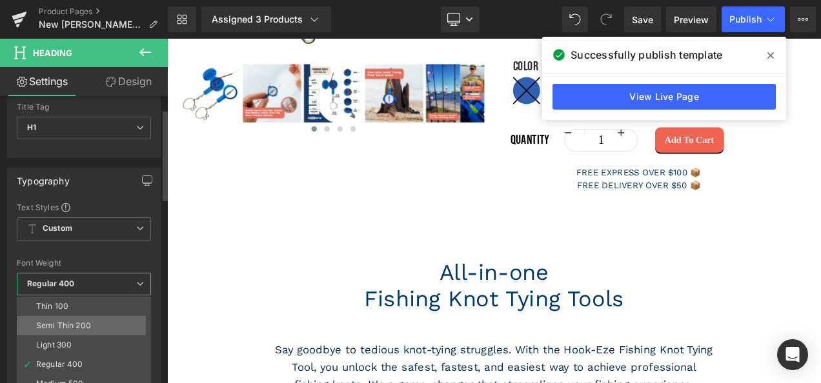
scroll to position [84, 0]
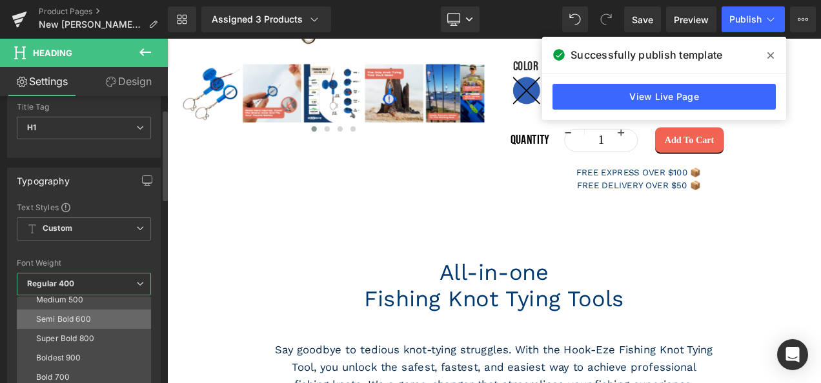
click at [76, 317] on div "Semi Bold 600" at bounding box center [63, 319] width 55 height 9
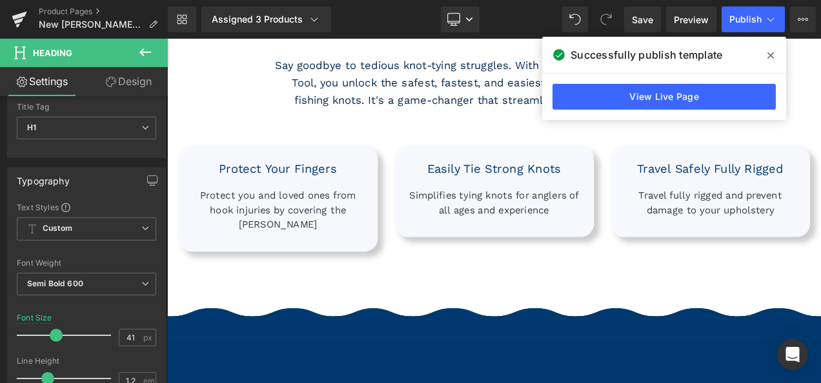
scroll to position [785, 0]
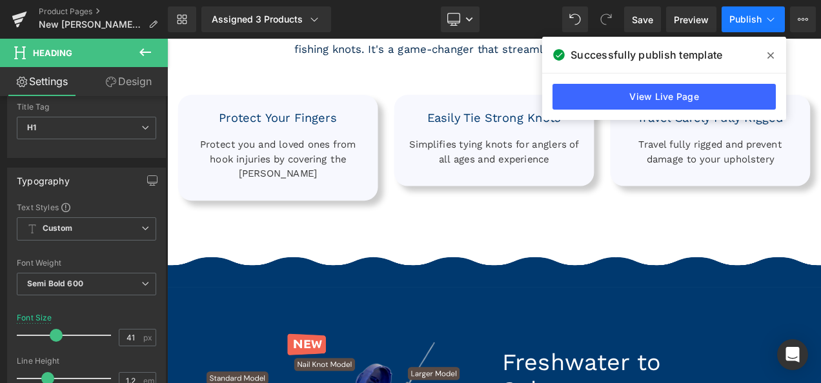
click at [751, 17] on span "Publish" at bounding box center [745, 19] width 32 height 10
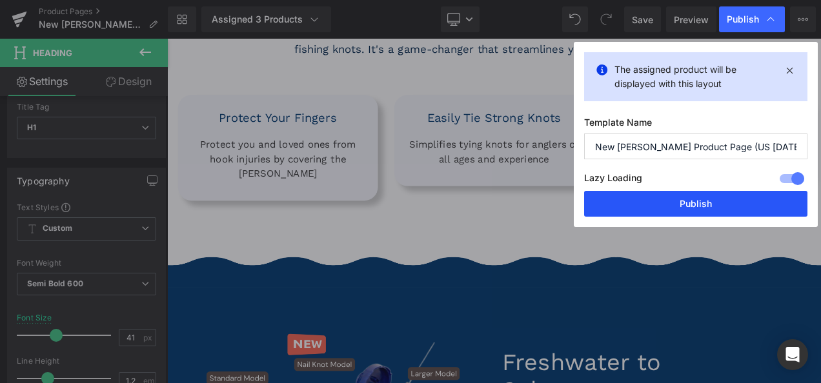
click at [644, 201] on button "Publish" at bounding box center [695, 204] width 223 height 26
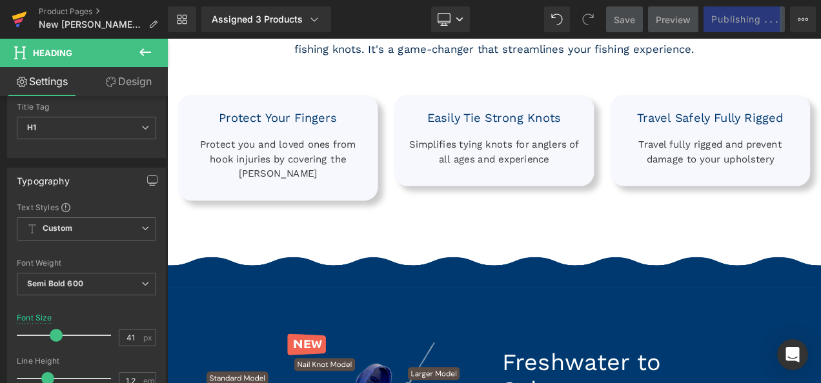
click at [15, 15] on icon at bounding box center [19, 16] width 15 height 8
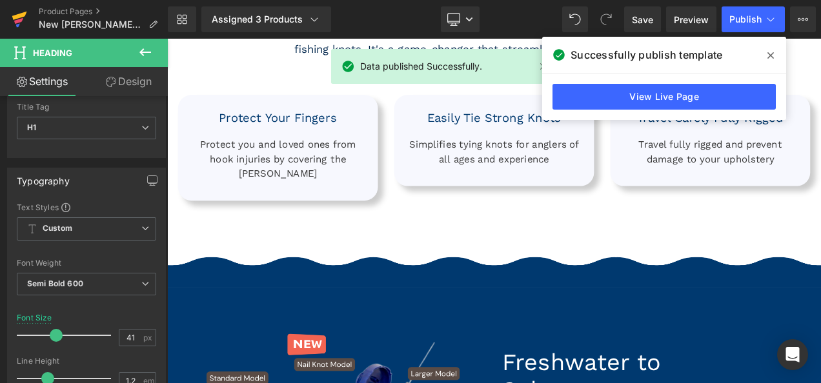
click at [21, 23] on icon at bounding box center [19, 19] width 15 height 32
